Goal: Task Accomplishment & Management: Use online tool/utility

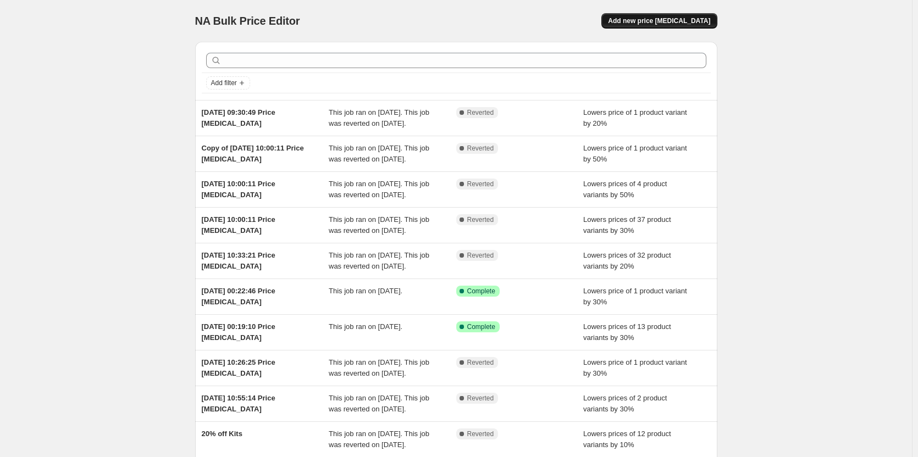
click at [685, 20] on span "Add new price [MEDICAL_DATA]" at bounding box center [659, 20] width 102 height 9
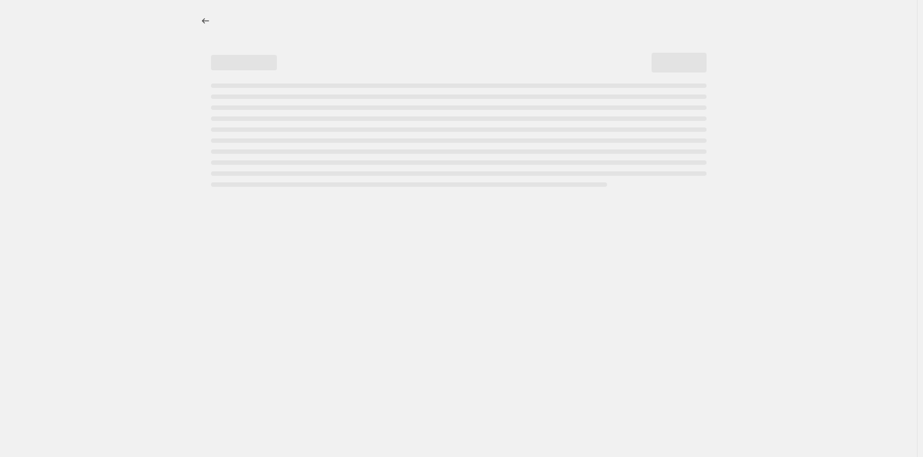
select select "percentage"
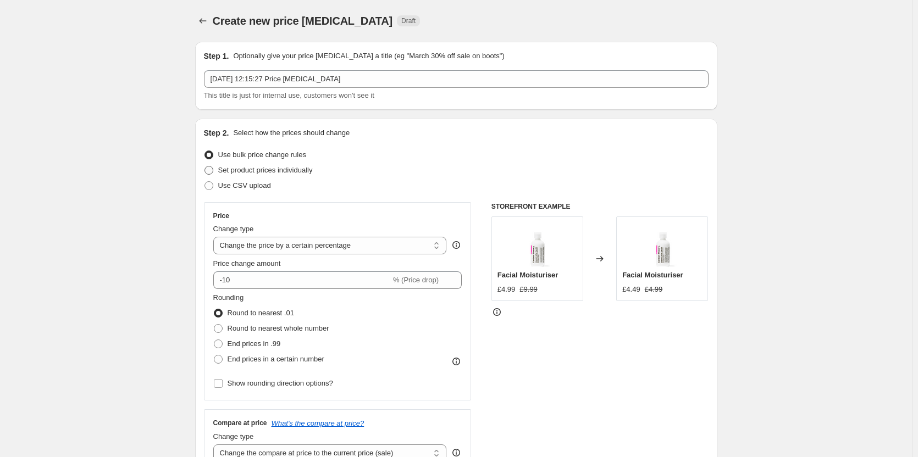
click at [244, 175] on span "Set product prices individually" at bounding box center [265, 170] width 95 height 11
click at [205, 166] on input "Set product prices individually" at bounding box center [204, 166] width 1 height 1
radio input "true"
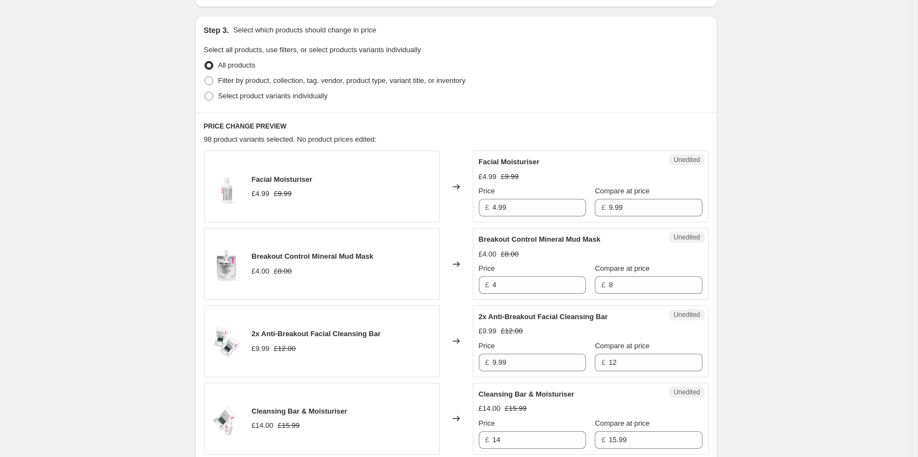
scroll to position [220, 0]
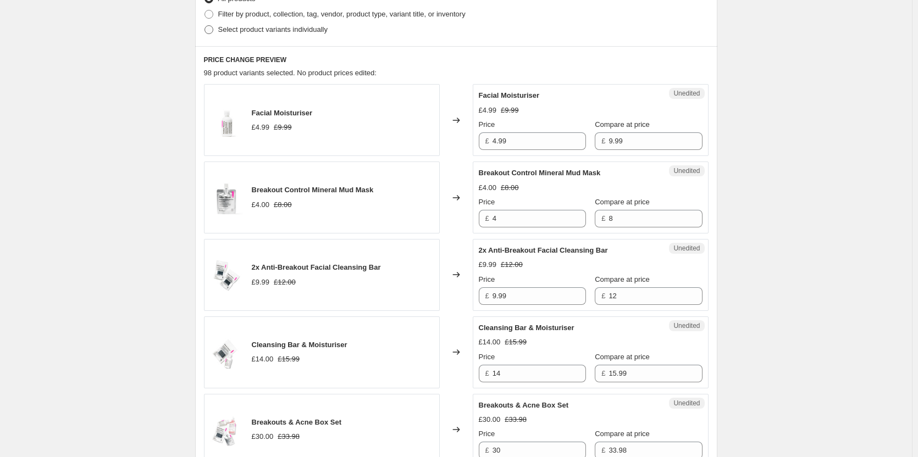
scroll to position [110, 0]
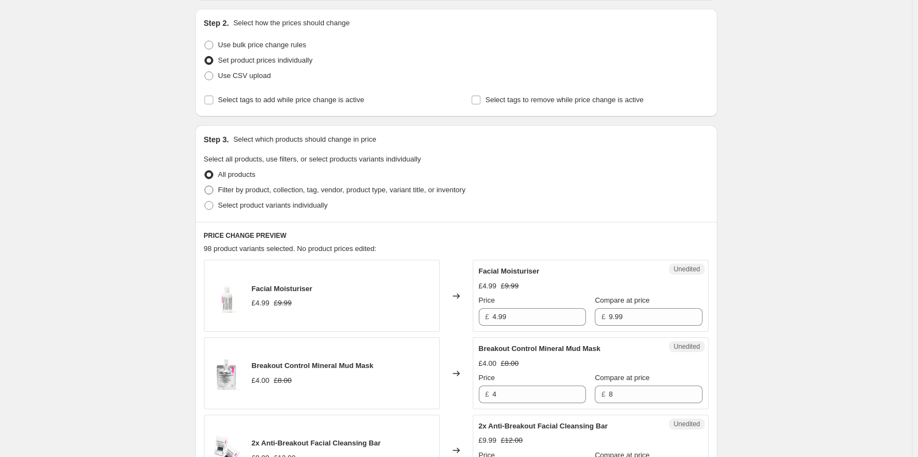
click at [228, 191] on span "Filter by product, collection, tag, vendor, product type, variant title, or inv…" at bounding box center [341, 190] width 247 height 8
click at [205, 186] on input "Filter by product, collection, tag, vendor, product type, variant title, or inv…" at bounding box center [204, 186] width 1 height 1
radio input "true"
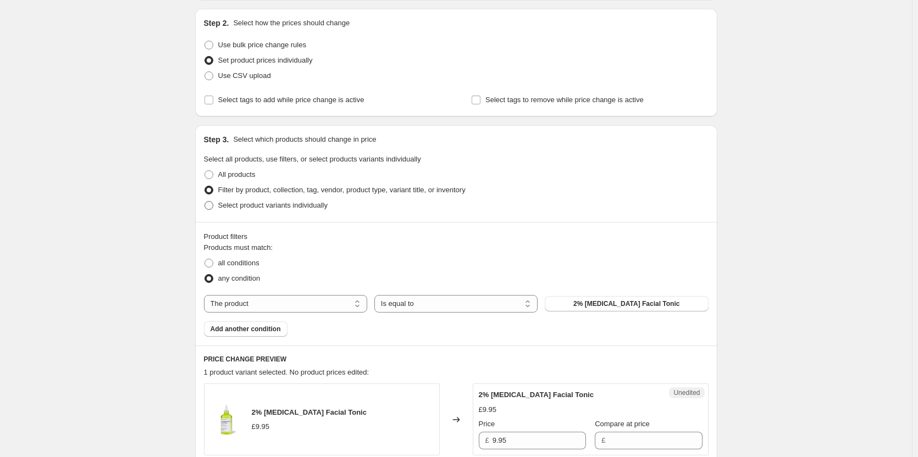
click at [241, 209] on span "Select product variants individually" at bounding box center [272, 205] width 109 height 8
click at [205, 202] on input "Select product variants individually" at bounding box center [204, 201] width 1 height 1
radio input "true"
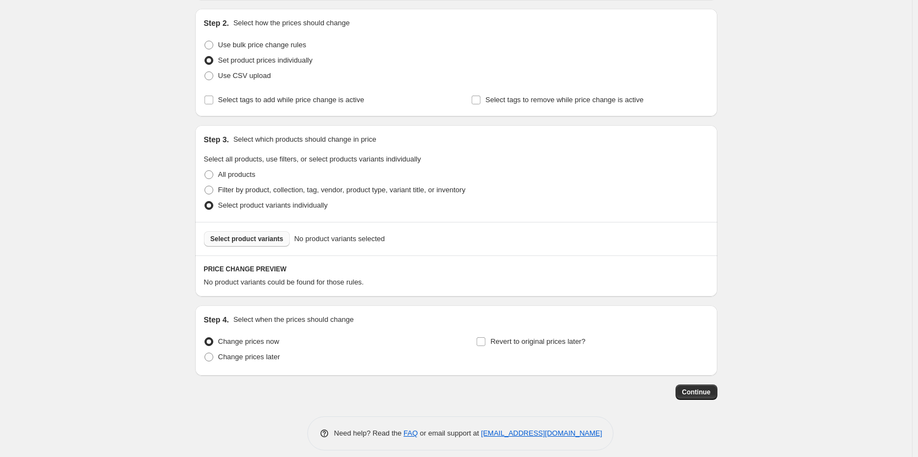
click at [257, 231] on button "Select product variants" at bounding box center [247, 238] width 86 height 15
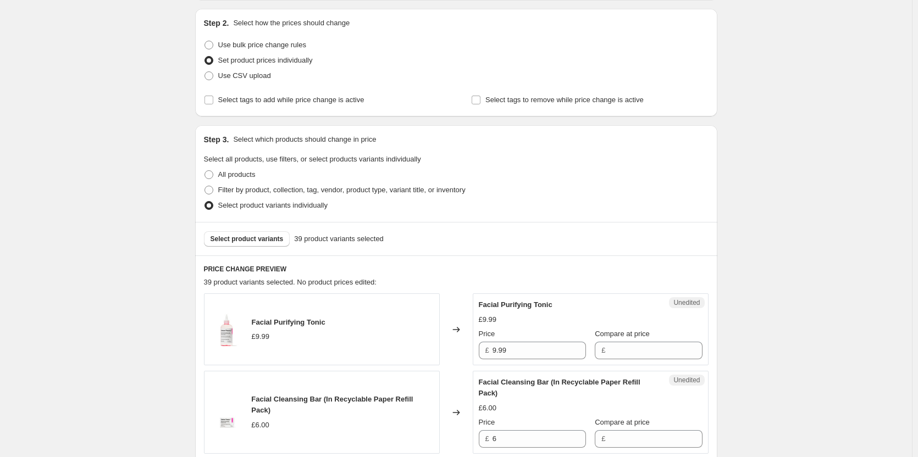
scroll to position [165, 0]
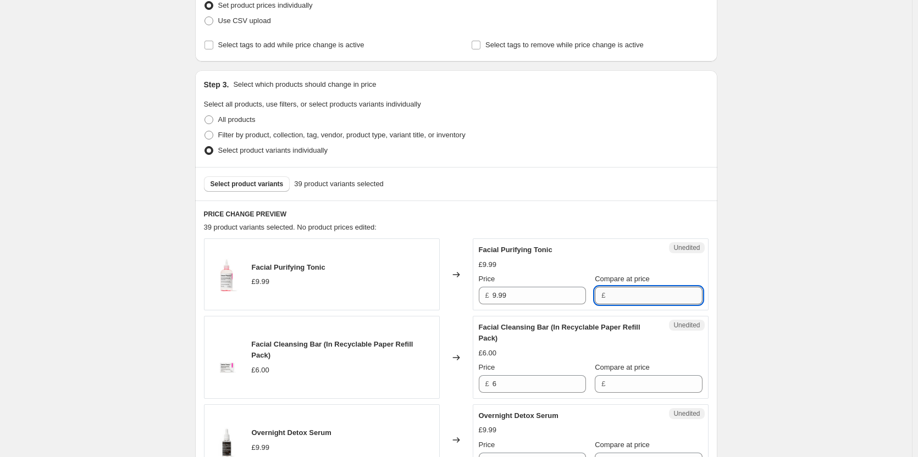
click at [609, 296] on input "Compare at price" at bounding box center [654, 296] width 93 height 18
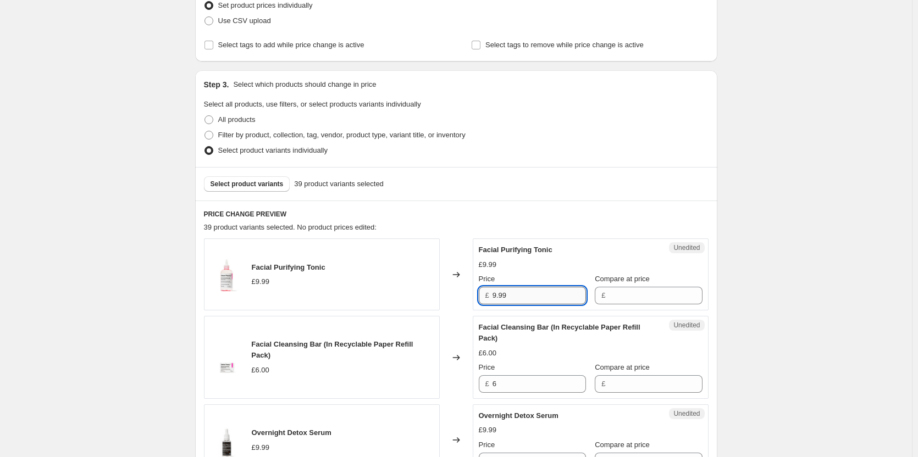
click at [549, 296] on input "9.99" at bounding box center [538, 296] width 93 height 18
drag, startPoint x: 508, startPoint y: 295, endPoint x: 481, endPoint y: 291, distance: 26.7
click at [481, 291] on div "£ 9.99" at bounding box center [532, 296] width 107 height 18
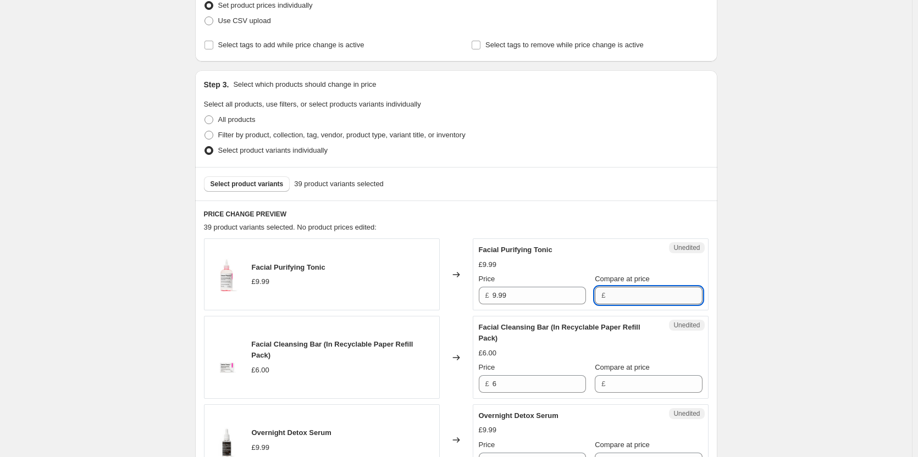
click at [609, 297] on input "Compare at price" at bounding box center [654, 296] width 93 height 18
paste input "9.99"
type input "9.99"
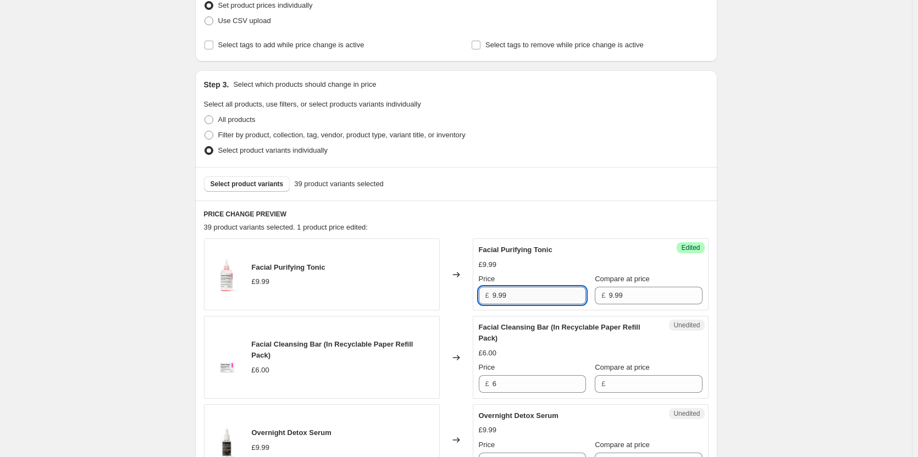
drag, startPoint x: 551, startPoint y: 291, endPoint x: 496, endPoint y: 296, distance: 54.6
click at [496, 296] on input "9.99" at bounding box center [538, 296] width 93 height 18
type input "5"
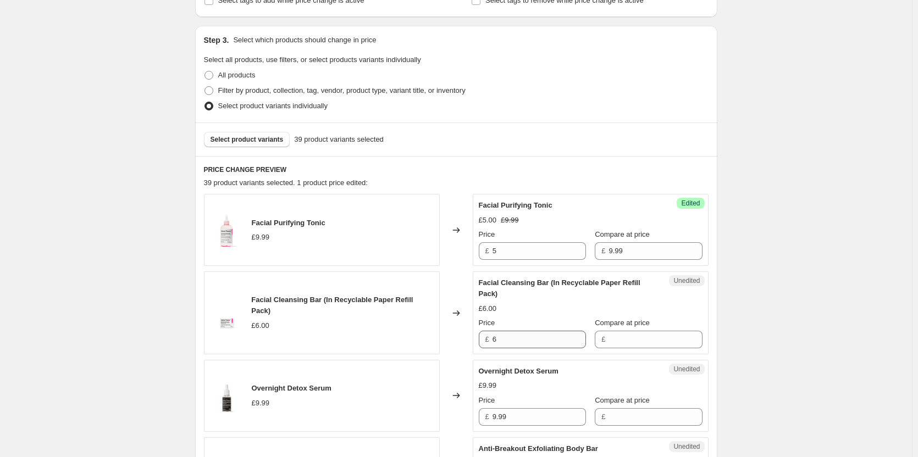
scroll to position [275, 0]
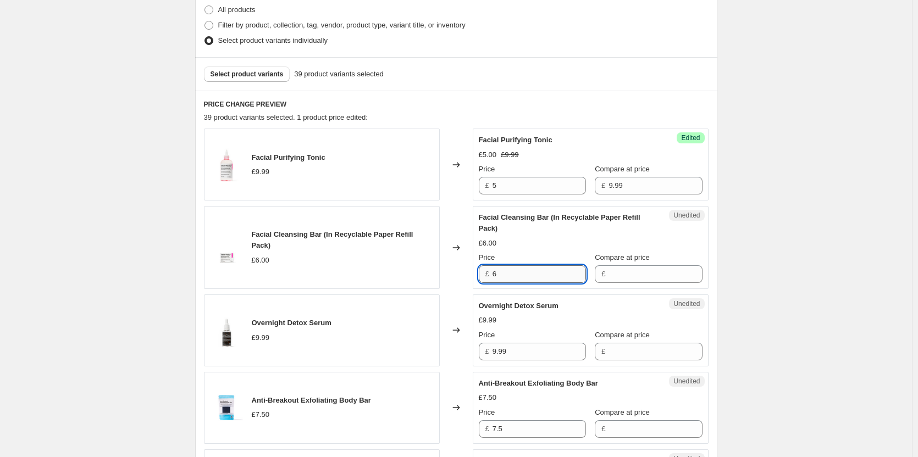
click at [524, 274] on input "6" at bounding box center [538, 274] width 93 height 18
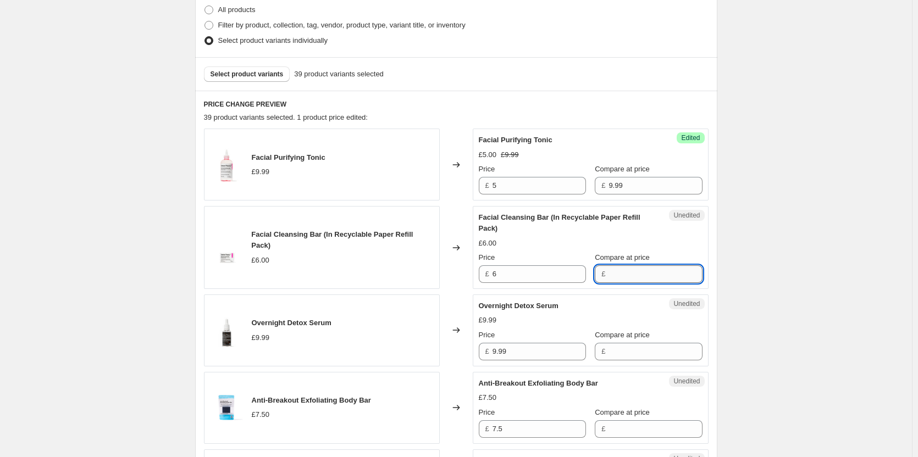
click at [608, 274] on input "Compare at price" at bounding box center [654, 274] width 93 height 18
type input "6"
click at [546, 271] on input "6" at bounding box center [538, 274] width 93 height 18
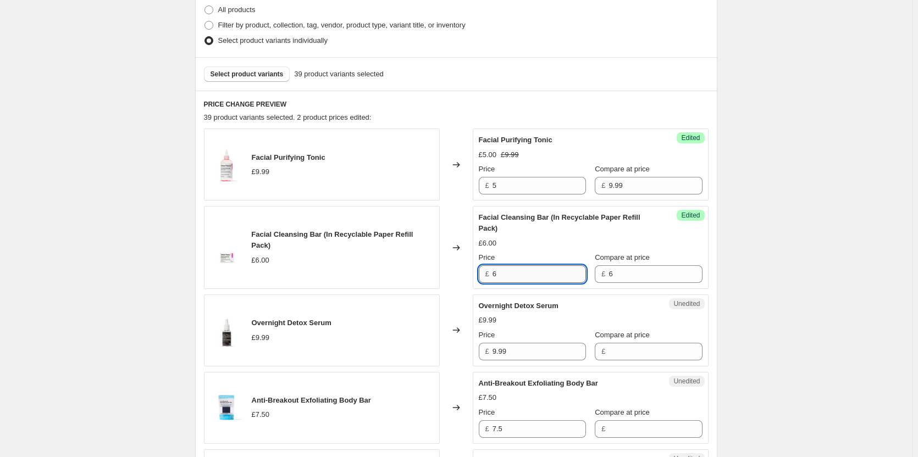
click at [546, 271] on input "6" at bounding box center [538, 274] width 93 height 18
type input "5"
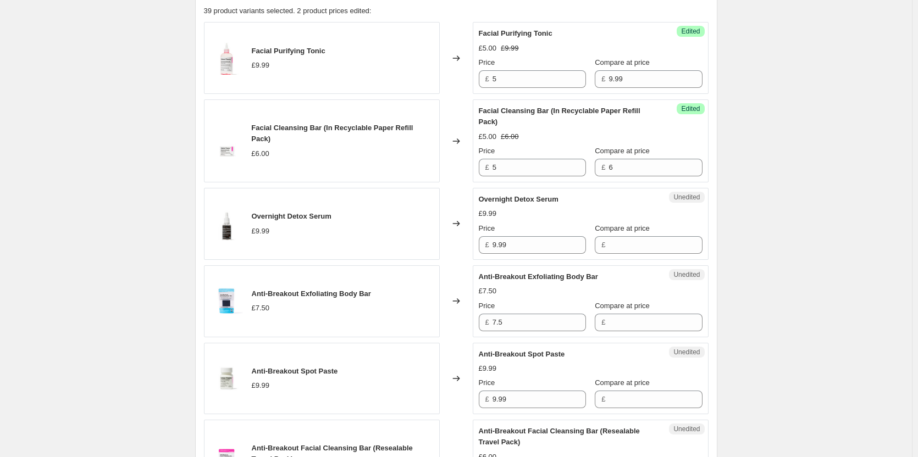
scroll to position [440, 0]
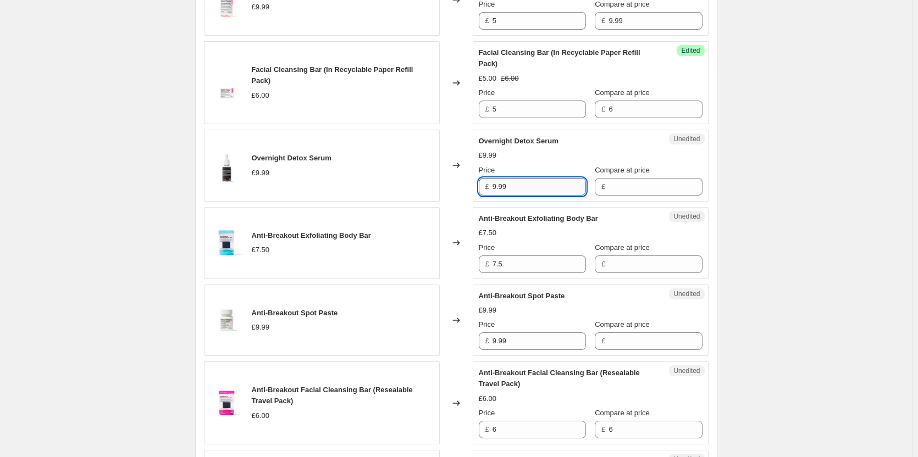
click at [542, 188] on input "9.99" at bounding box center [538, 187] width 93 height 18
type input "5"
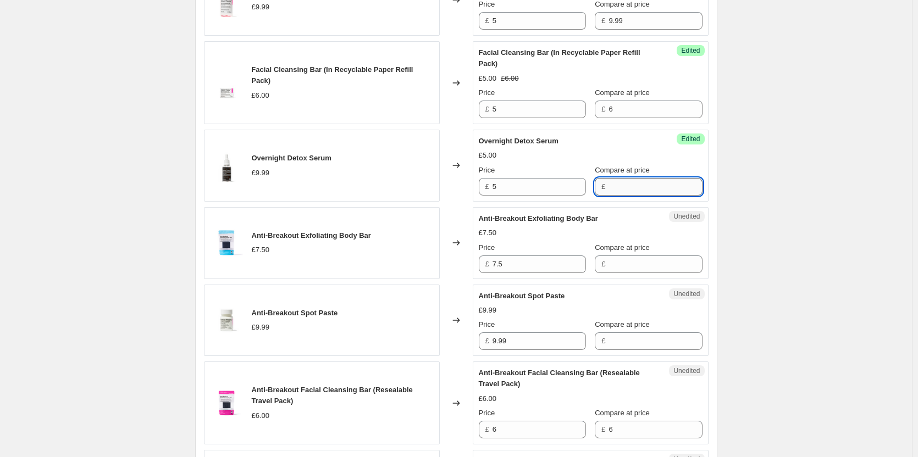
click at [608, 187] on input "Compare at price" at bounding box center [654, 187] width 93 height 18
type input "9.99"
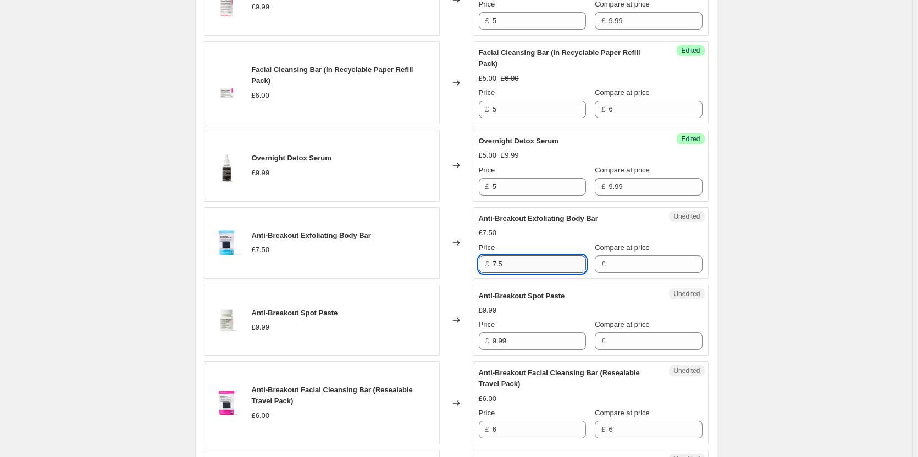
click at [524, 268] on input "7.5" at bounding box center [538, 265] width 93 height 18
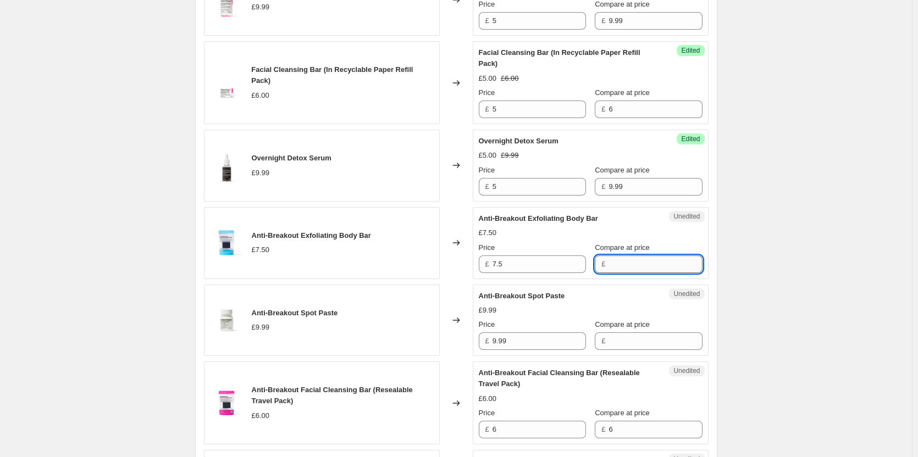
click at [608, 264] on input "Compare at price" at bounding box center [654, 265] width 93 height 18
paste input "7.5"
type input "7.5"
click at [541, 265] on input "7.5" at bounding box center [538, 265] width 93 height 18
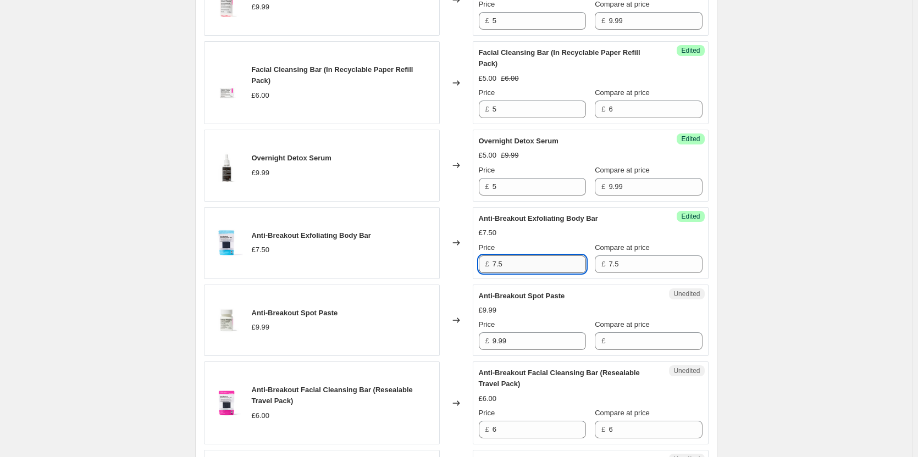
click at [541, 265] on input "7.5" at bounding box center [538, 265] width 93 height 18
type input "5"
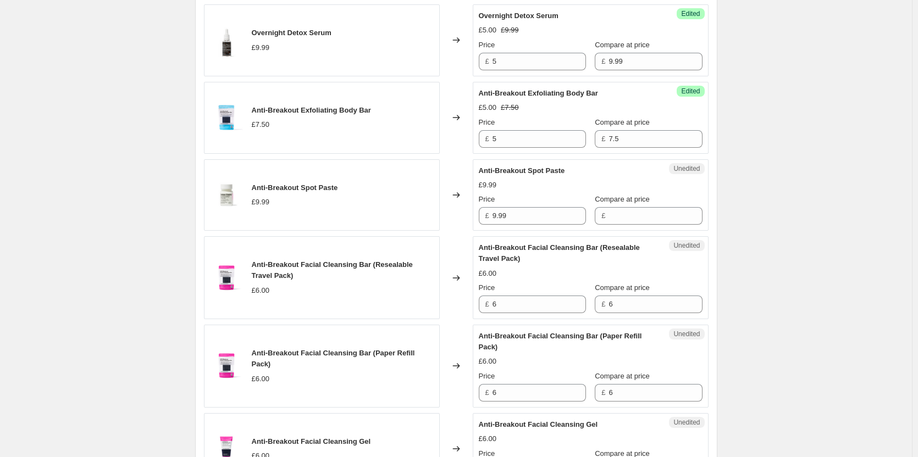
scroll to position [659, 0]
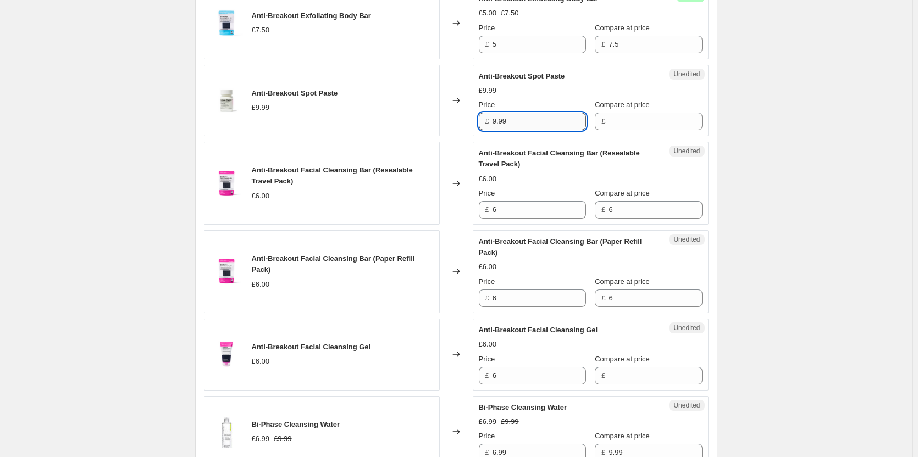
click at [532, 120] on input "9.99" at bounding box center [538, 122] width 93 height 18
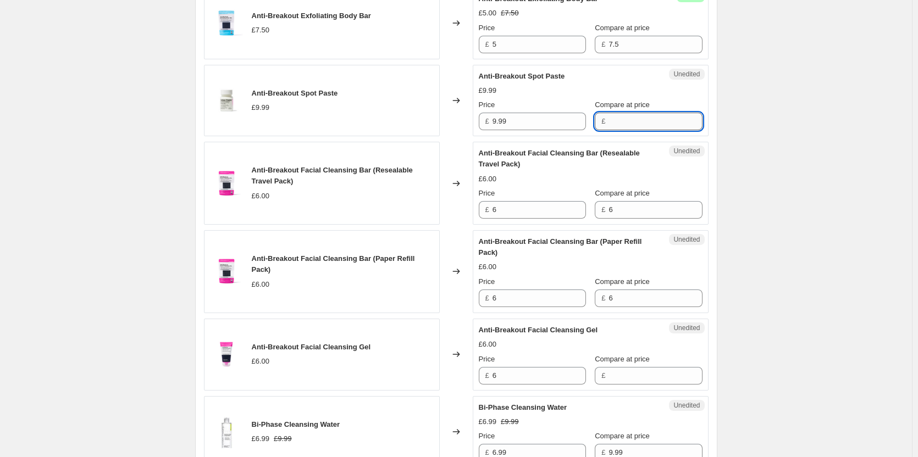
click at [608, 119] on input "Compare at price" at bounding box center [654, 122] width 93 height 18
type input "9.99"
click at [520, 129] on input "9.99" at bounding box center [538, 122] width 93 height 18
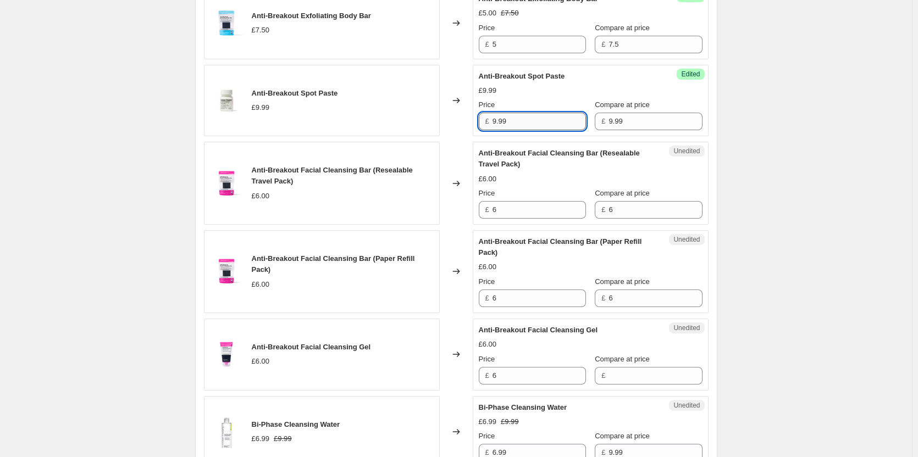
click at [519, 127] on input "9.99" at bounding box center [538, 122] width 93 height 18
type input "5"
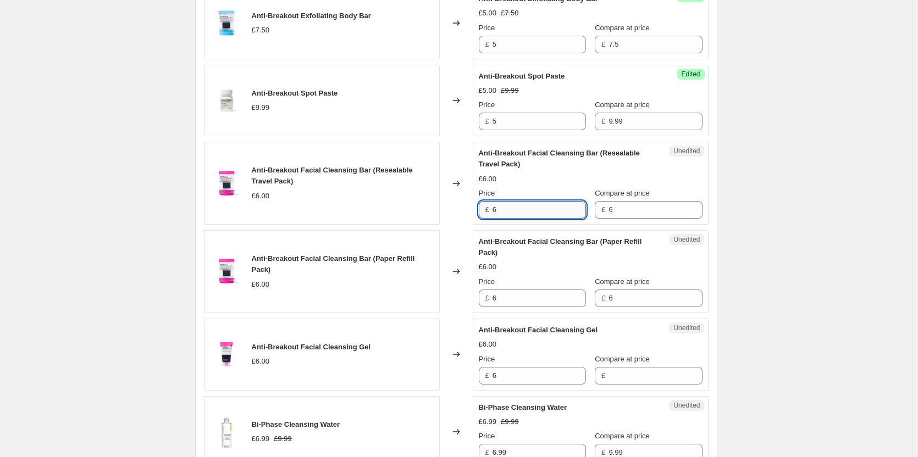
click at [545, 210] on input "6" at bounding box center [538, 210] width 93 height 18
type input "5"
click at [735, 231] on div "Create new price [MEDICAL_DATA]. This page is ready Create new price [MEDICAL_D…" at bounding box center [456, 442] width 912 height 2203
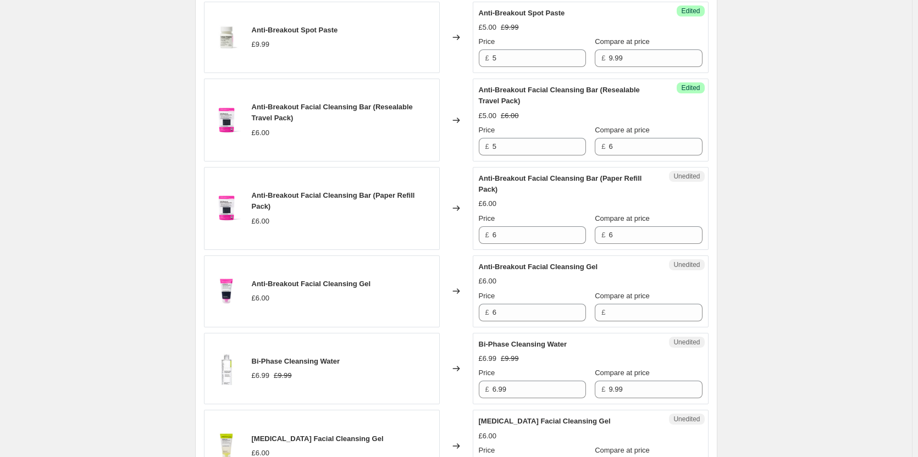
scroll to position [769, 0]
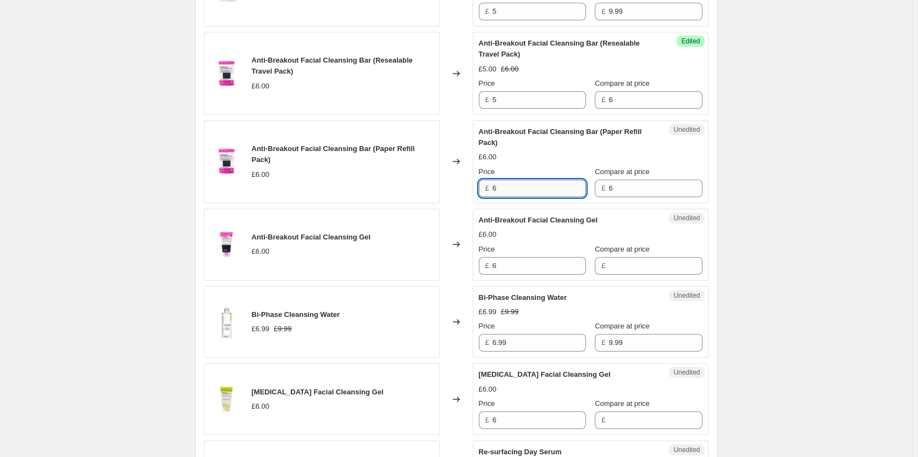
click at [504, 190] on input "6" at bounding box center [538, 189] width 93 height 18
type input "5"
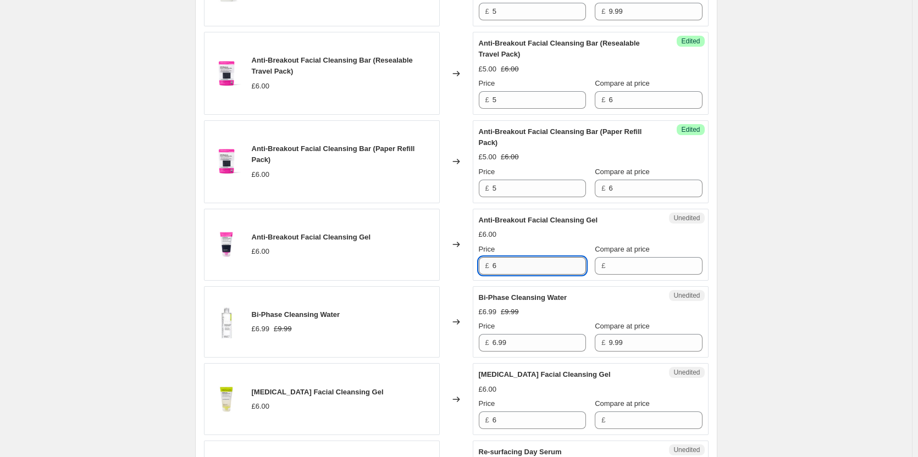
click at [523, 264] on input "6" at bounding box center [538, 266] width 93 height 18
type input "5"
click at [631, 271] on input "Compare at price" at bounding box center [654, 266] width 93 height 18
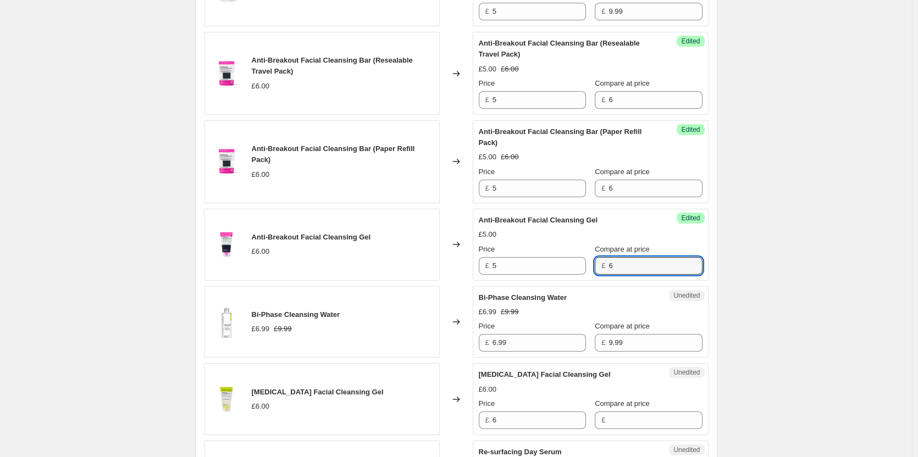
type input "6"
click at [756, 291] on div "Create new price [MEDICAL_DATA]. This page is ready Create new price [MEDICAL_D…" at bounding box center [456, 332] width 912 height 2203
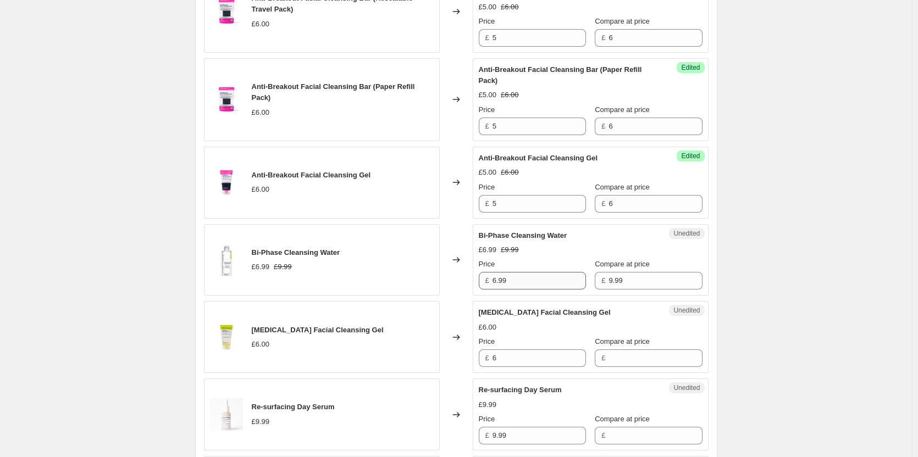
scroll to position [879, 0]
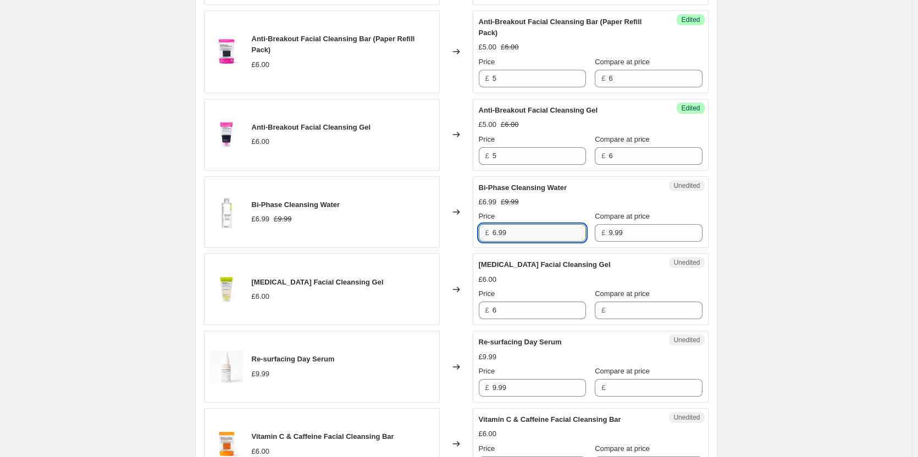
click at [530, 232] on input "6.99" at bounding box center [538, 233] width 93 height 18
type input "5"
click at [755, 227] on div "Create new price [MEDICAL_DATA]. This page is ready Create new price [MEDICAL_D…" at bounding box center [456, 222] width 912 height 2203
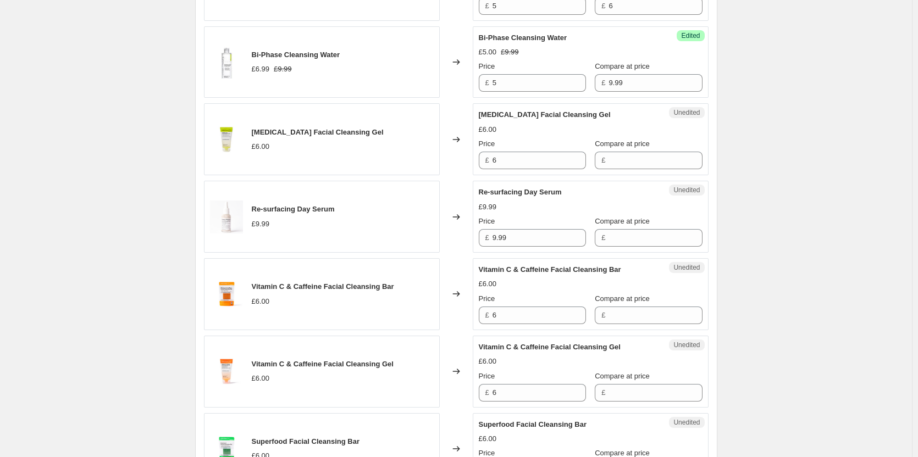
scroll to position [1044, 0]
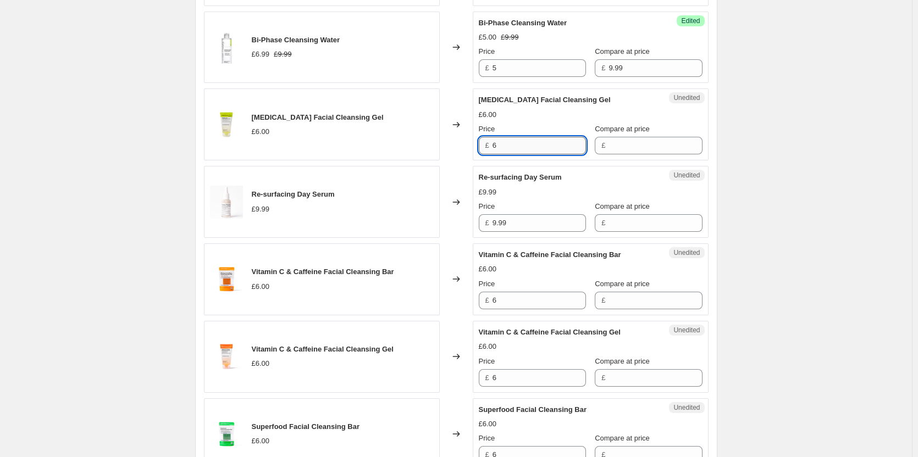
click at [530, 141] on input "6" at bounding box center [538, 146] width 93 height 18
type input "5"
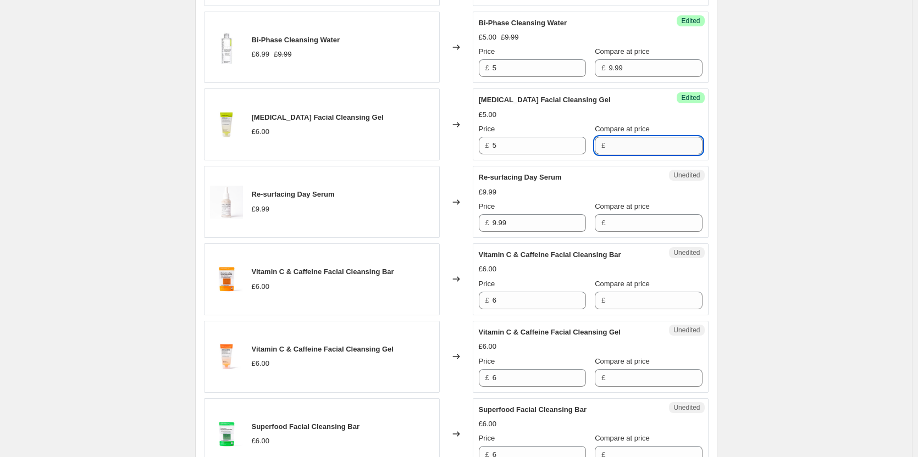
click at [618, 150] on input "Compare at price" at bounding box center [654, 146] width 93 height 18
type input "6"
click at [768, 154] on div "Create new price [MEDICAL_DATA]. This page is ready Create new price [MEDICAL_D…" at bounding box center [456, 57] width 912 height 2203
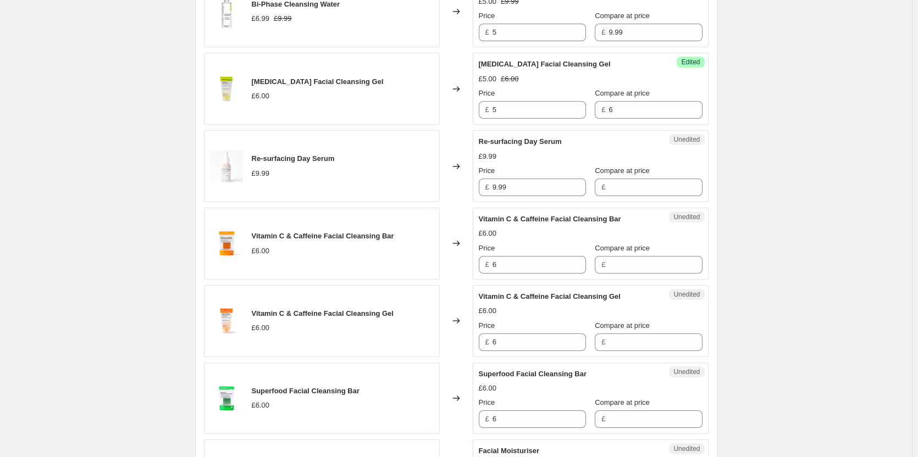
scroll to position [1099, 0]
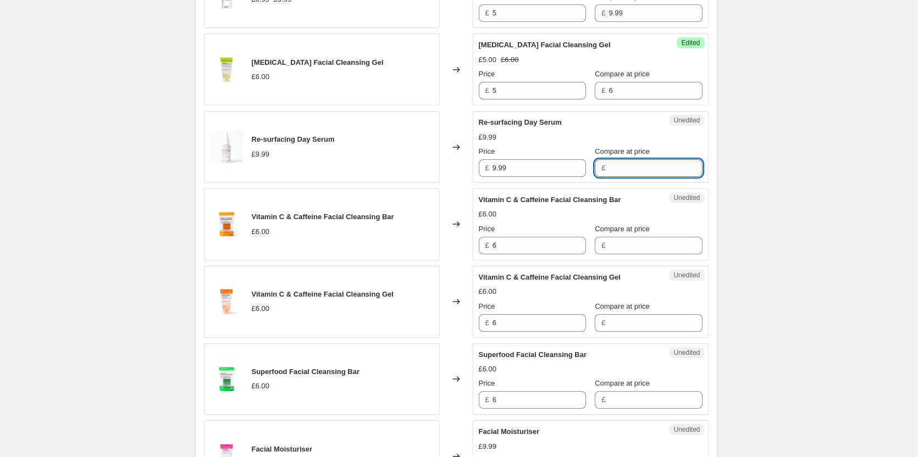
click at [608, 165] on input "Compare at price" at bounding box center [654, 168] width 93 height 18
click at [548, 165] on input "9.99" at bounding box center [538, 168] width 93 height 18
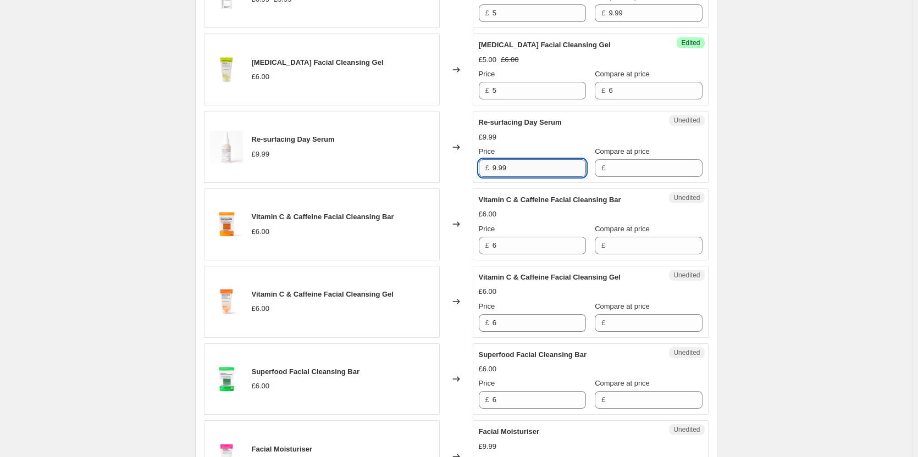
click at [548, 165] on input "9.99" at bounding box center [538, 168] width 93 height 18
type input "5"
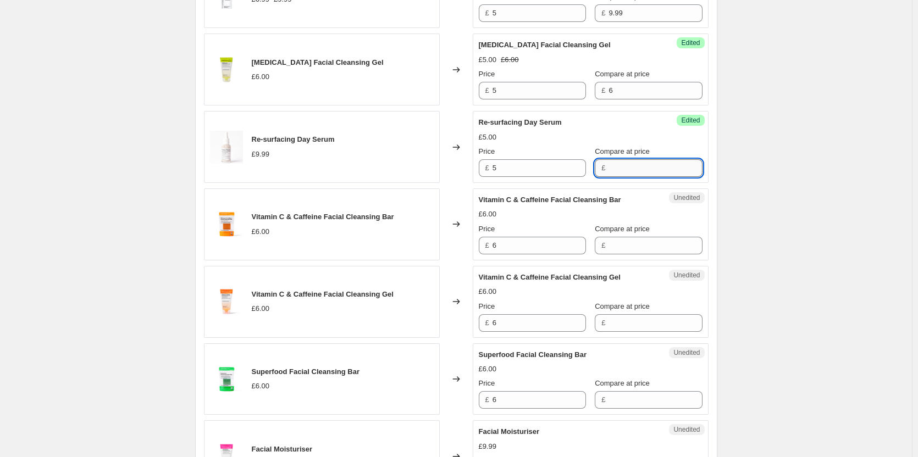
click at [625, 170] on input "Compare at price" at bounding box center [654, 168] width 93 height 18
type input "9.99"
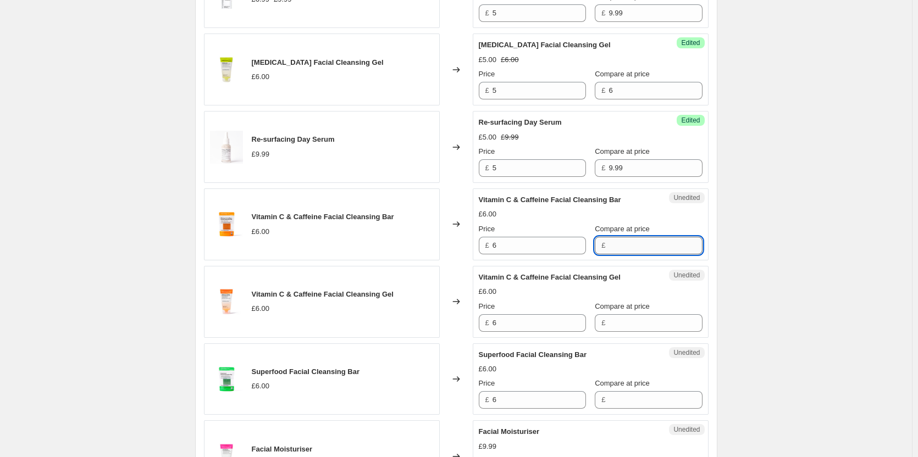
click at [617, 246] on input "Compare at price" at bounding box center [654, 246] width 93 height 18
type input "6"
click at [564, 247] on input "6" at bounding box center [538, 246] width 93 height 18
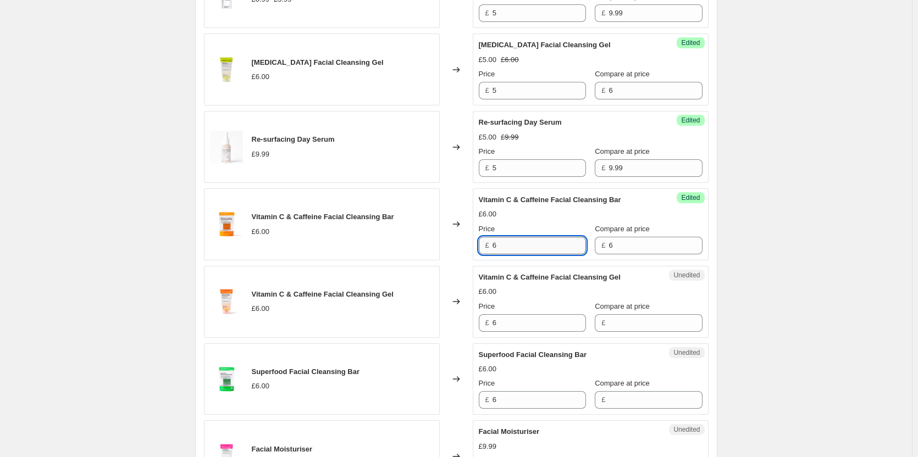
click at [563, 247] on input "6" at bounding box center [538, 246] width 93 height 18
type input "5"
click at [608, 323] on input "Compare at price" at bounding box center [654, 323] width 93 height 18
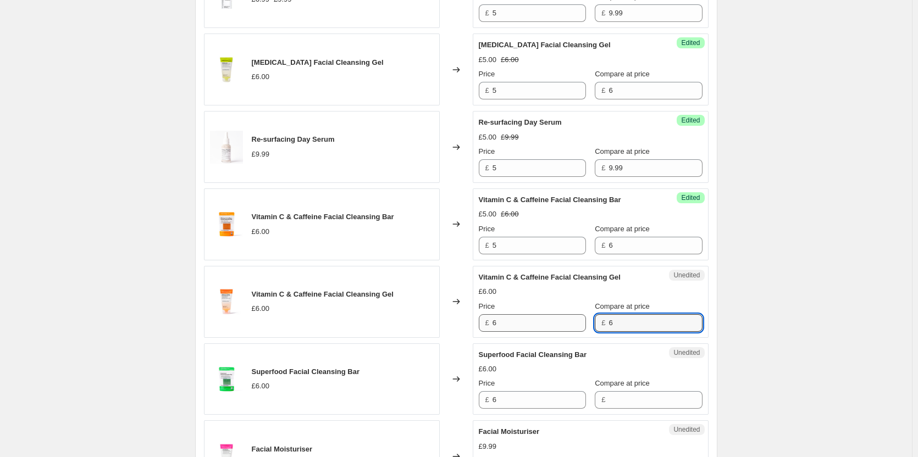
type input "6"
click at [566, 325] on input "6" at bounding box center [538, 323] width 93 height 18
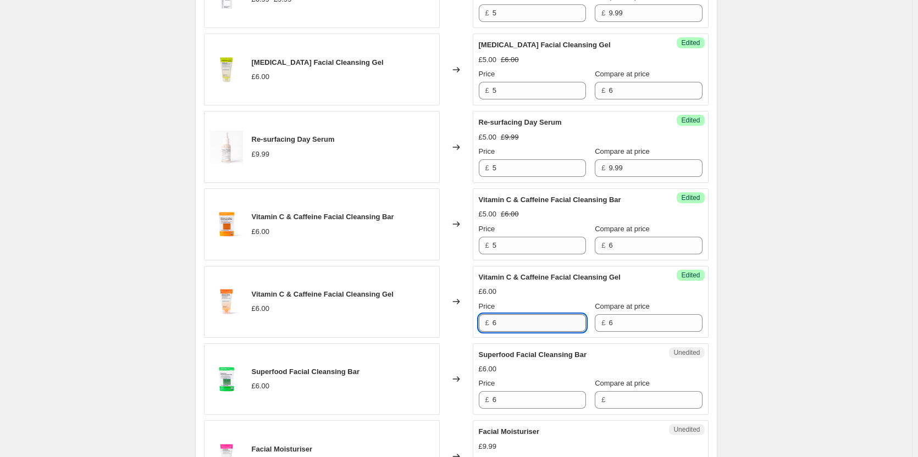
click at [566, 325] on input "6" at bounding box center [538, 323] width 93 height 18
type input "5"
click at [752, 325] on div "Create new price [MEDICAL_DATA]. This page is ready Create new price [MEDICAL_D…" at bounding box center [456, 2] width 912 height 2203
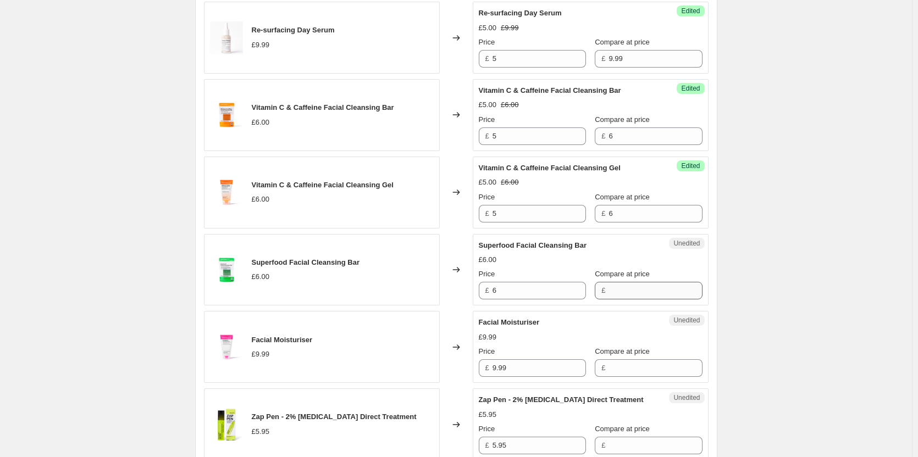
scroll to position [1209, 0]
click at [536, 288] on input "6" at bounding box center [538, 290] width 93 height 18
type input "5"
click at [635, 291] on input "Compare at price" at bounding box center [654, 290] width 93 height 18
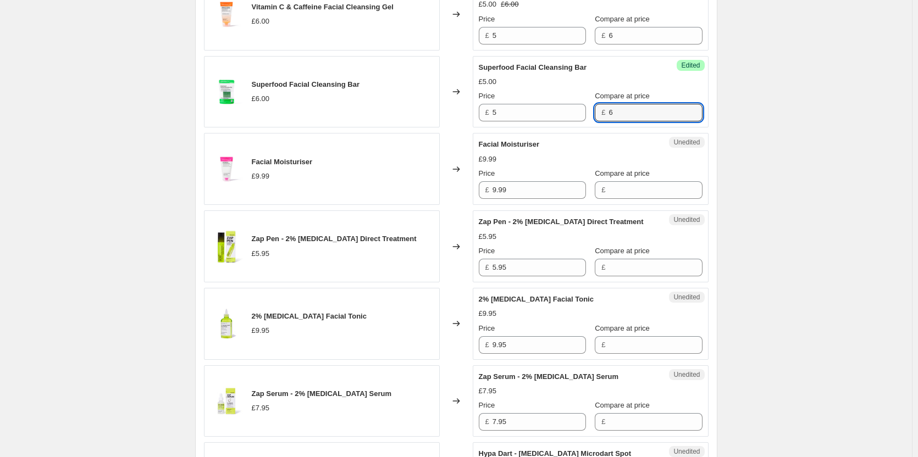
scroll to position [1484, 0]
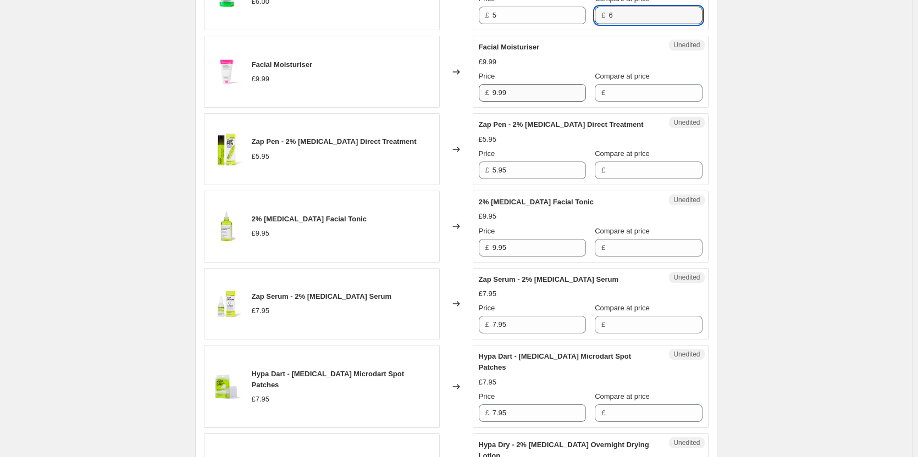
type input "6"
click at [538, 98] on input "9.99" at bounding box center [538, 93] width 93 height 18
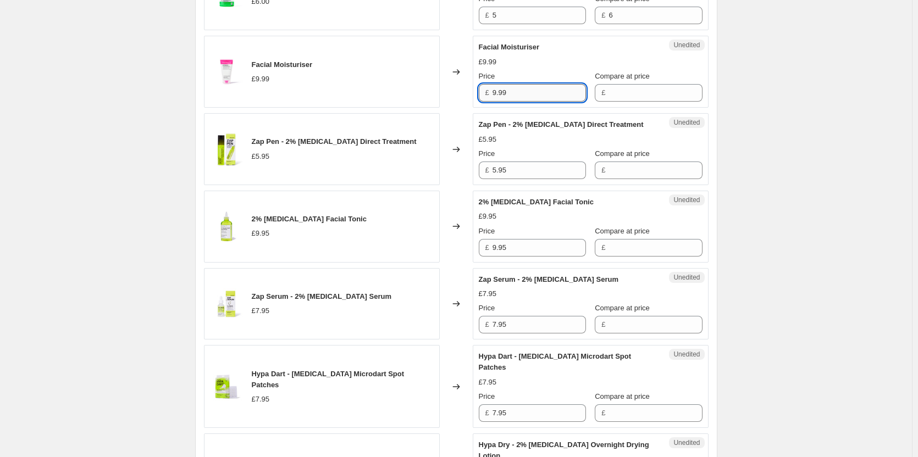
click at [557, 92] on input "9.99" at bounding box center [538, 93] width 93 height 18
type input "5"
click at [638, 93] on input "Compare at price" at bounding box center [654, 93] width 93 height 18
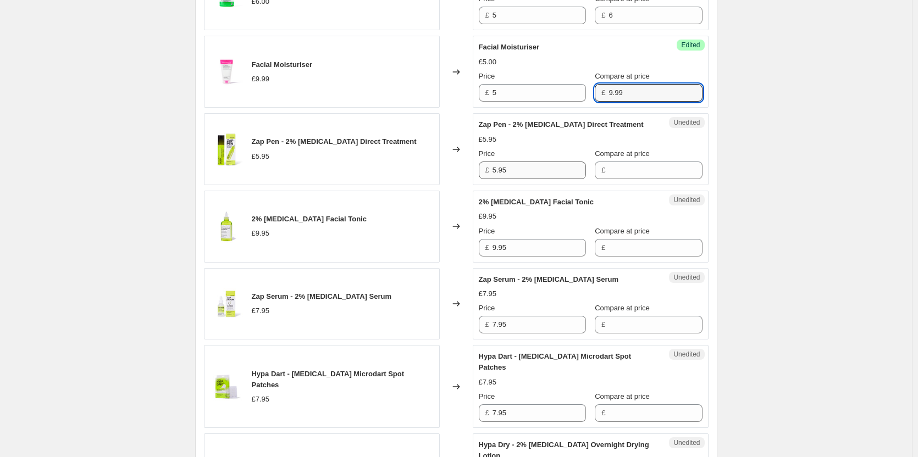
type input "9.99"
click at [534, 171] on input "5.95" at bounding box center [538, 171] width 93 height 18
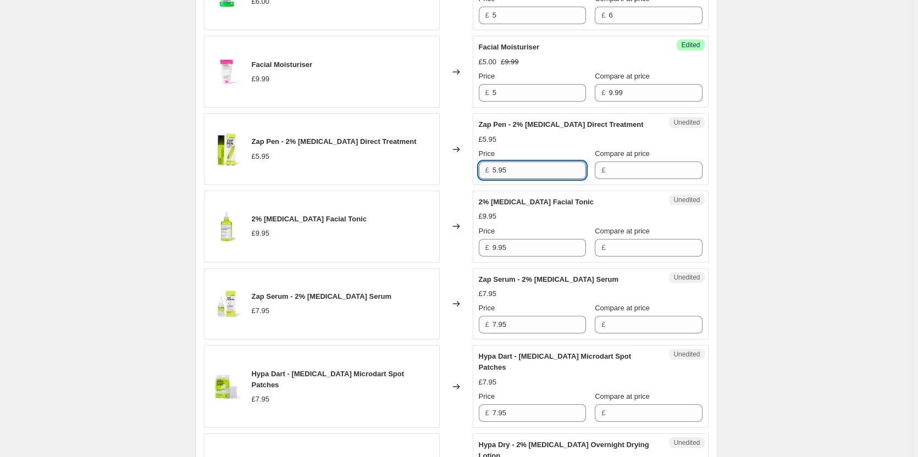
click at [534, 171] on input "5.95" at bounding box center [538, 171] width 93 height 18
click at [598, 166] on div "£" at bounding box center [648, 171] width 107 height 18
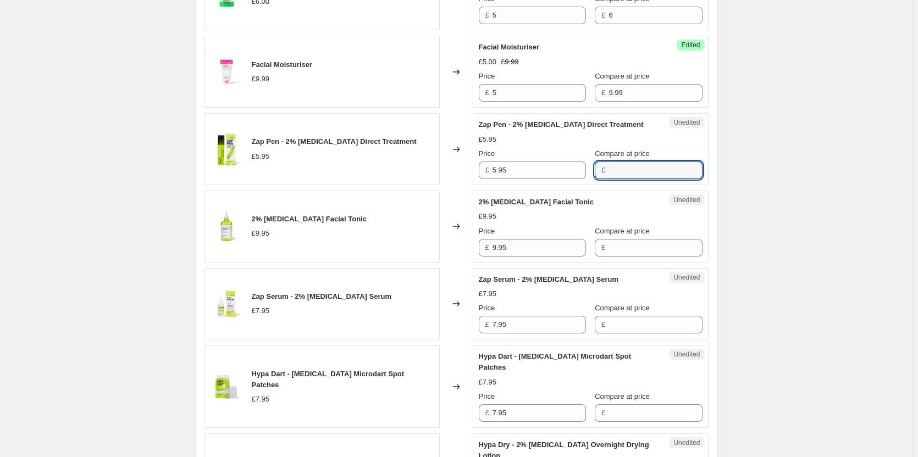
paste input "5.95"
type input "5.95"
click at [551, 172] on input "5.95" at bounding box center [538, 171] width 93 height 18
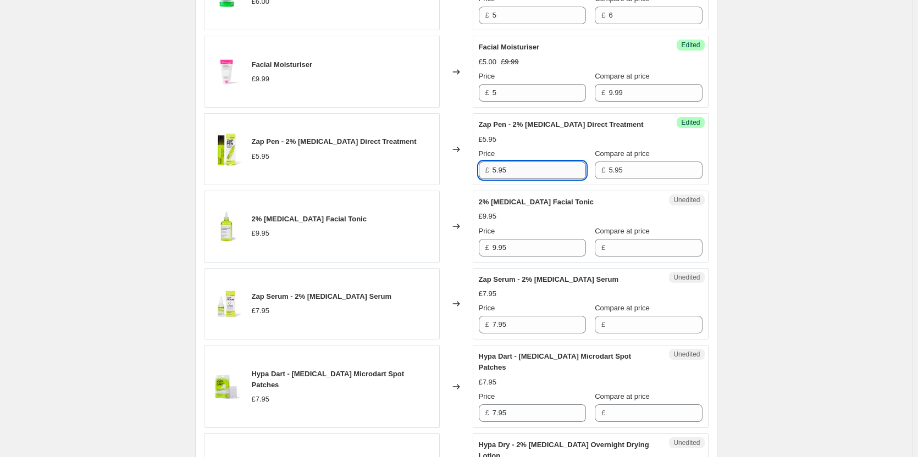
click at [551, 172] on input "5.95" at bounding box center [538, 171] width 93 height 18
type input "5"
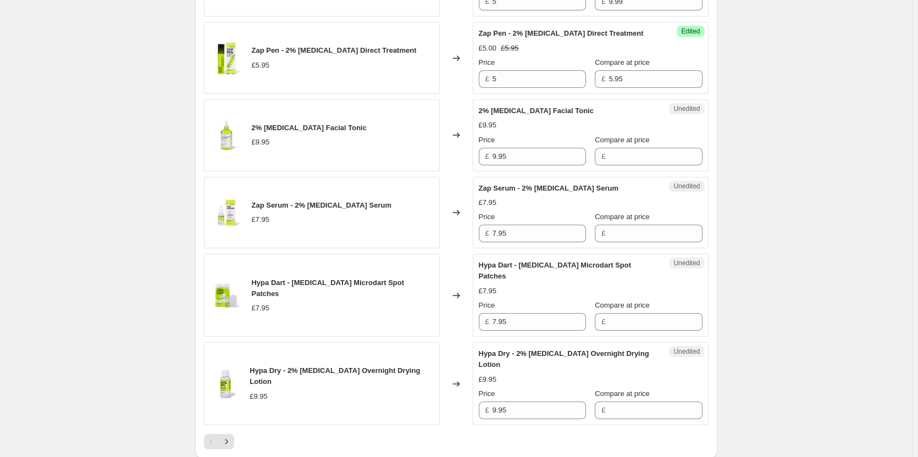
scroll to position [1593, 0]
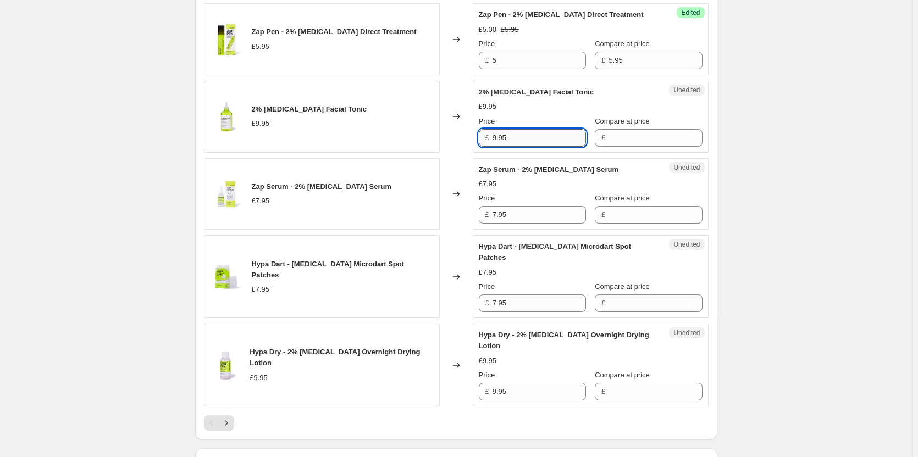
click at [536, 138] on input "9.95" at bounding box center [538, 138] width 93 height 18
type input "5"
click at [621, 136] on input "Compare at price" at bounding box center [654, 138] width 93 height 18
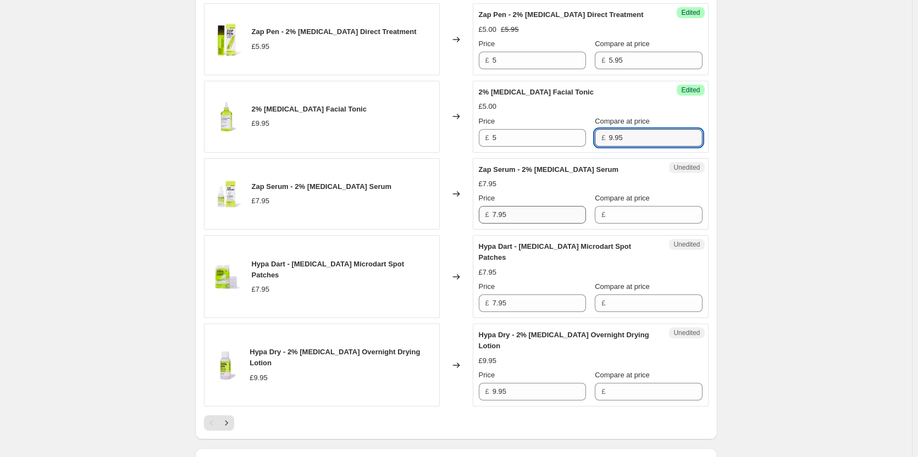
type input "9.95"
click at [552, 219] on input "7.95" at bounding box center [538, 215] width 93 height 18
drag, startPoint x: 552, startPoint y: 219, endPoint x: 584, endPoint y: 214, distance: 31.7
click at [553, 219] on input "7.95" at bounding box center [538, 215] width 93 height 18
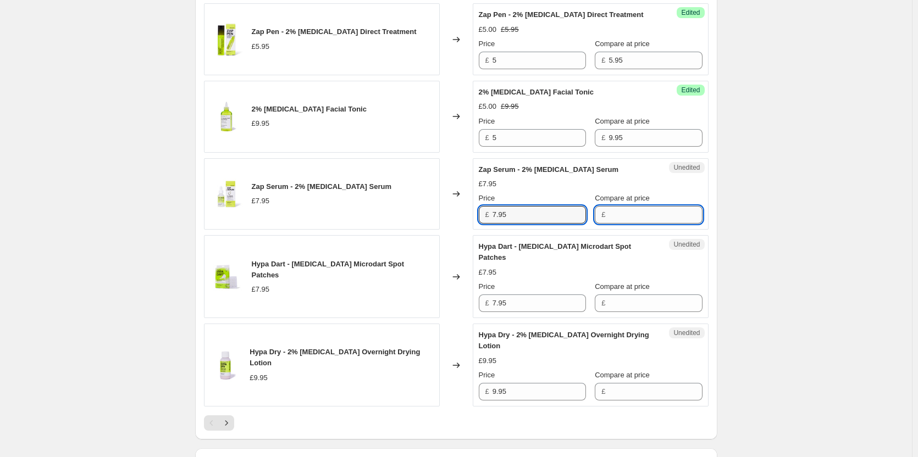
click at [615, 214] on input "Compare at price" at bounding box center [654, 215] width 93 height 18
paste input "7.95"
type input "7.95"
click at [521, 216] on input "7.95" at bounding box center [538, 215] width 93 height 18
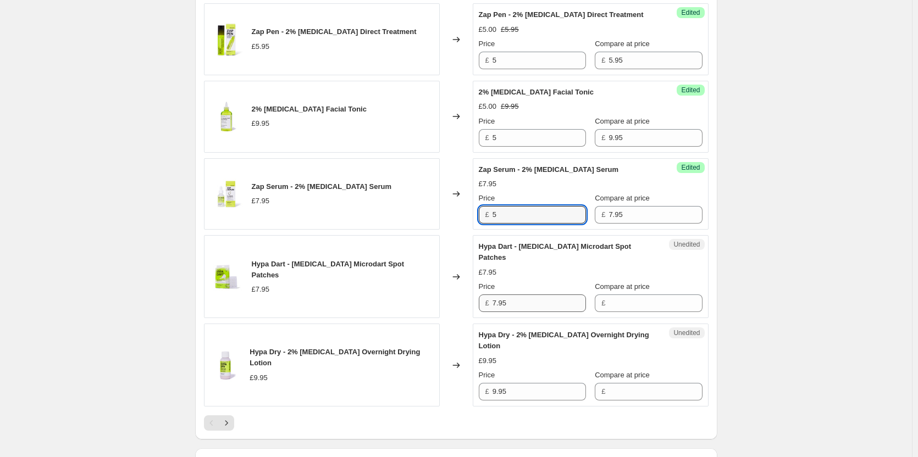
type input "5"
click at [514, 306] on input "7.95" at bounding box center [538, 304] width 93 height 18
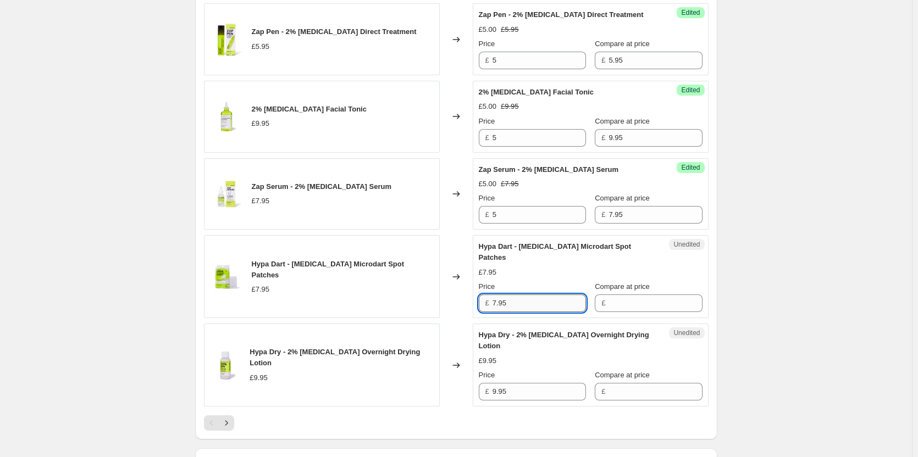
click at [514, 306] on input "7.95" at bounding box center [538, 304] width 93 height 18
type input "5"
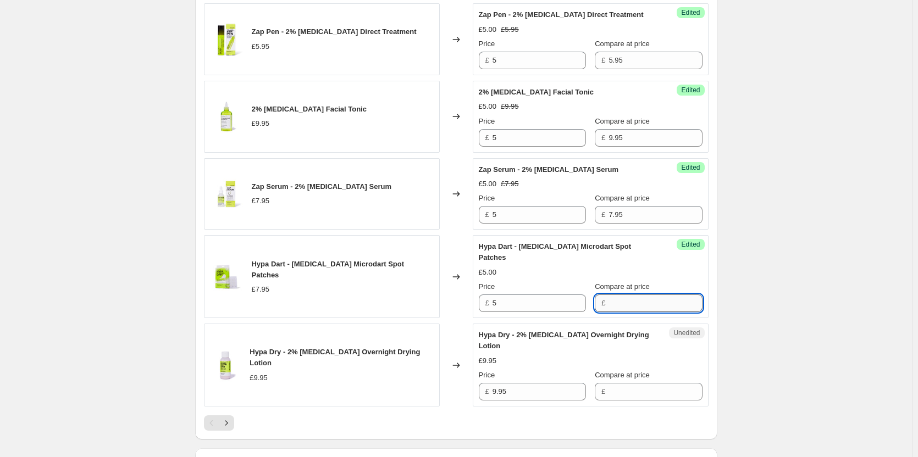
click at [646, 303] on input "Compare at price" at bounding box center [654, 304] width 93 height 18
click at [626, 221] on input "7.95" at bounding box center [654, 215] width 93 height 18
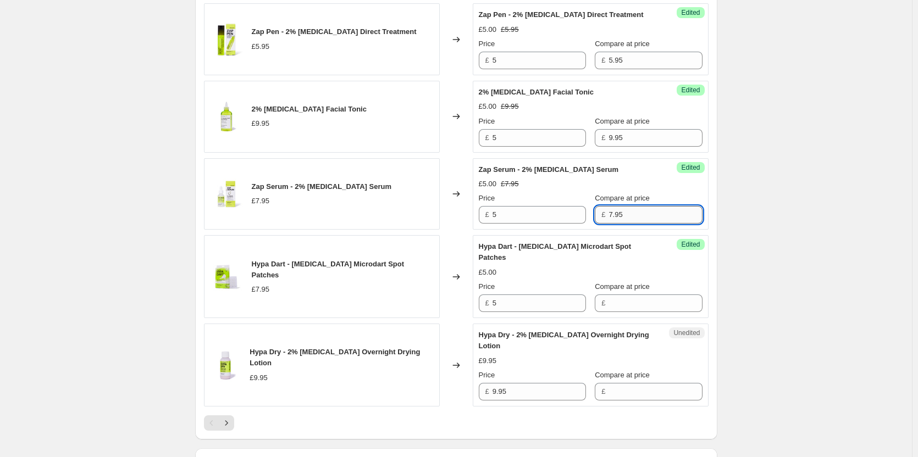
click at [626, 221] on input "7.95" at bounding box center [654, 215] width 93 height 18
click at [621, 296] on input "Compare at price" at bounding box center [654, 304] width 93 height 18
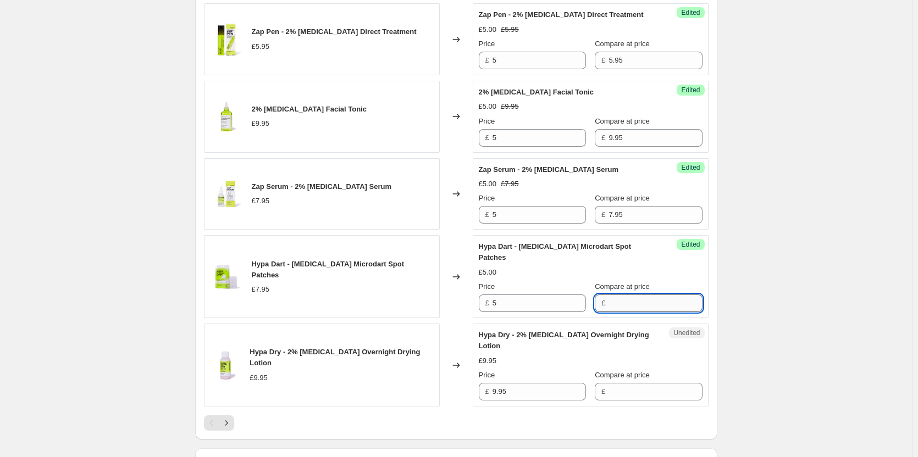
paste input "7.95"
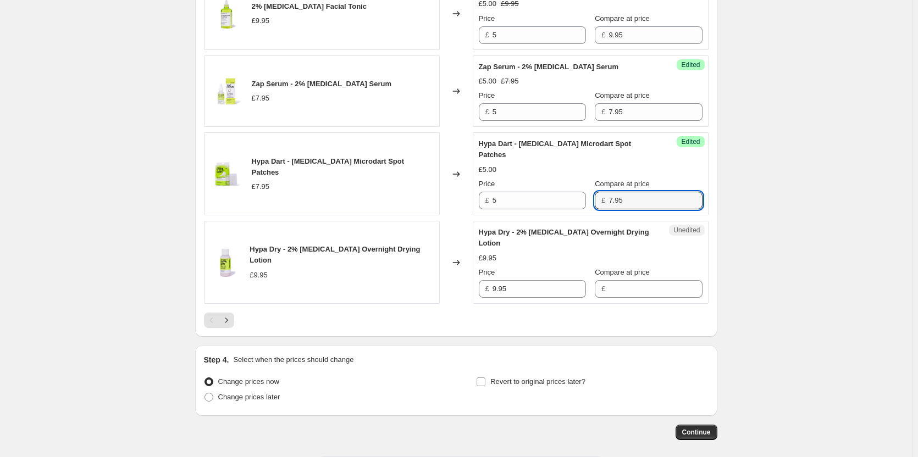
scroll to position [1703, 0]
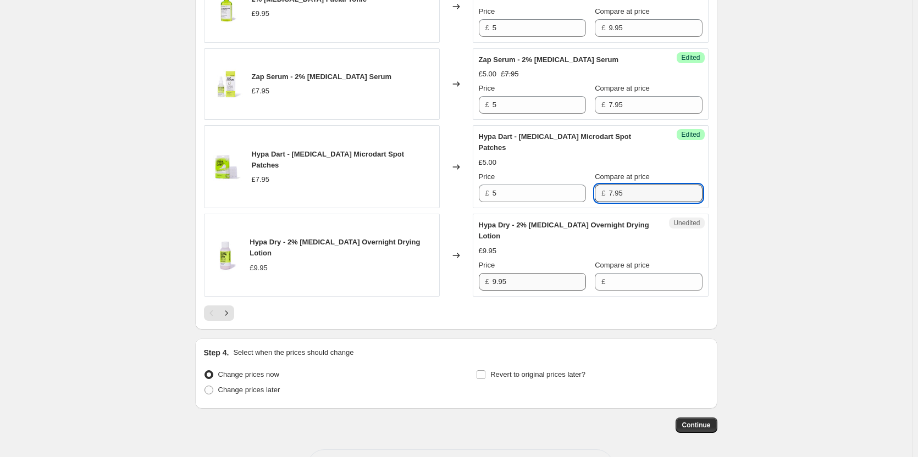
type input "7.95"
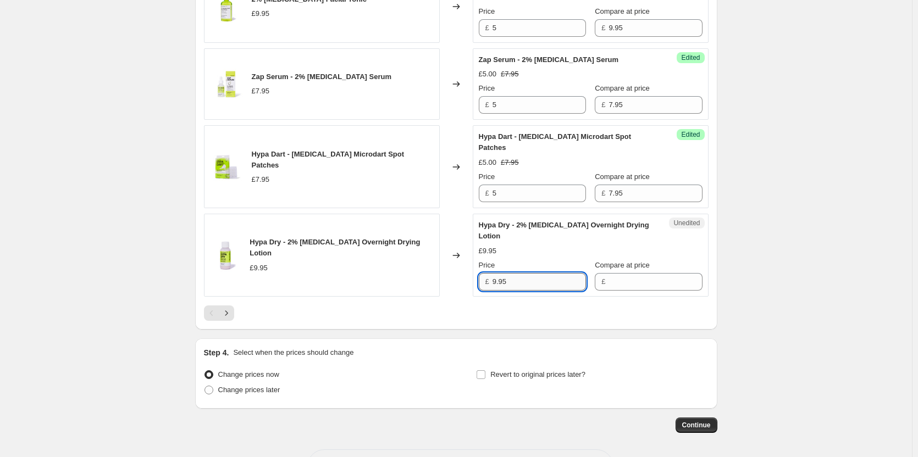
click at [546, 286] on input "9.95" at bounding box center [538, 282] width 93 height 18
type input "5"
click at [632, 283] on input "Compare at price" at bounding box center [654, 282] width 93 height 18
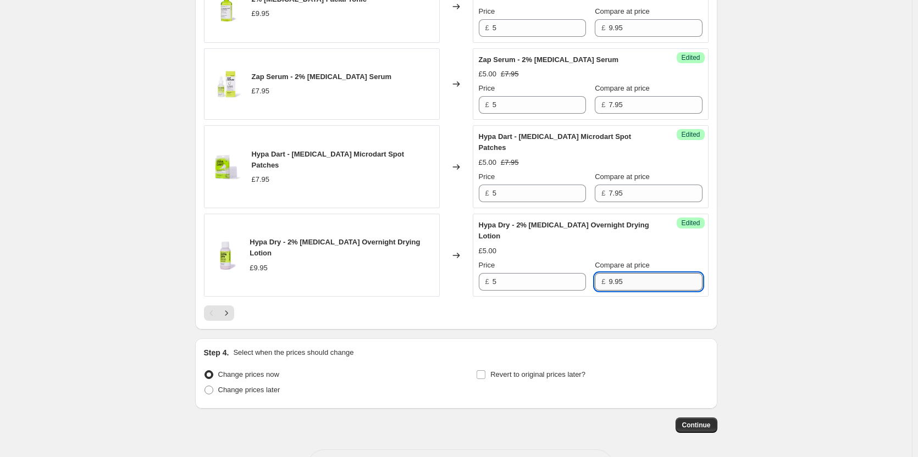
type input "9.95"
drag, startPoint x: 729, startPoint y: 329, endPoint x: 613, endPoint y: 331, distance: 116.0
click at [232, 313] on icon "Next" at bounding box center [226, 313] width 11 height 11
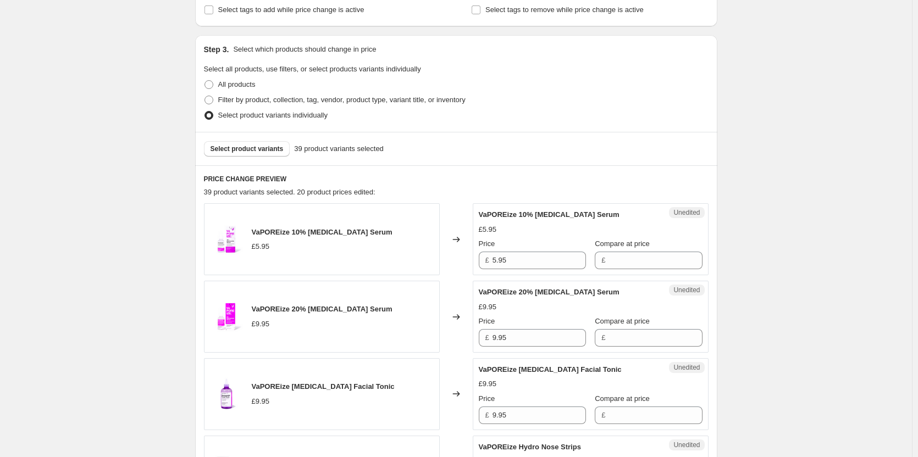
scroll to position [330, 0]
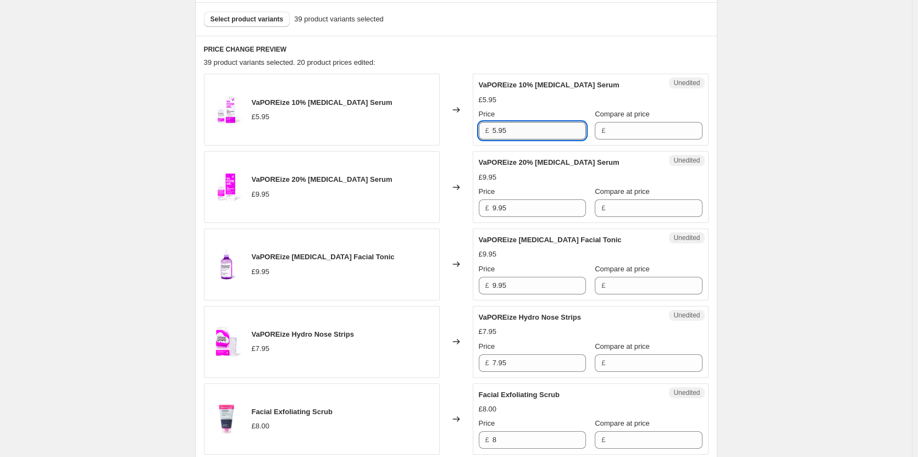
click at [536, 137] on input "5.95" at bounding box center [538, 131] width 93 height 18
type input "5"
click at [613, 133] on input "Compare at price" at bounding box center [654, 131] width 93 height 18
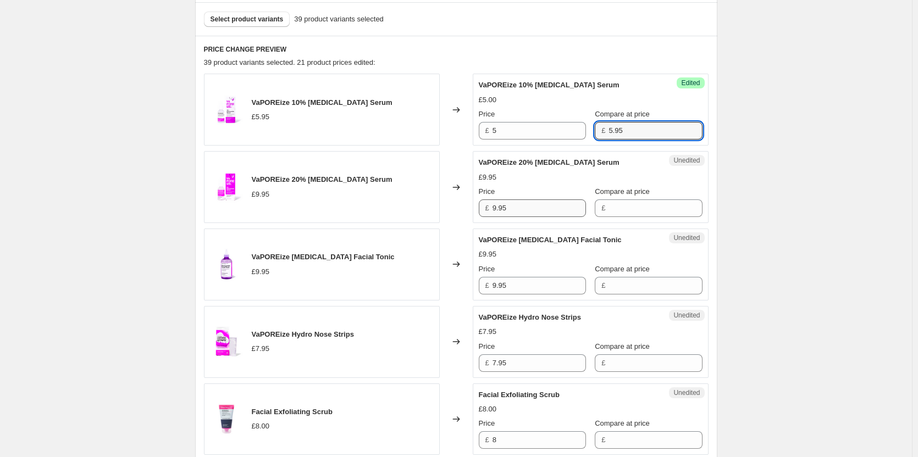
type input "5.95"
click at [530, 211] on input "9.95" at bounding box center [538, 208] width 93 height 18
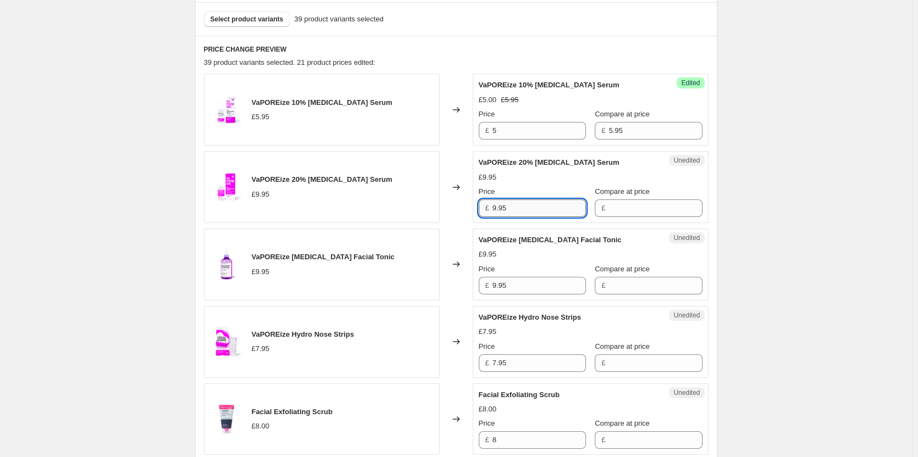
click at [530, 211] on input "9.95" at bounding box center [538, 208] width 93 height 18
click at [620, 217] on div "Unedited VaPOREize 20% [MEDICAL_DATA] Serum £9.95 Price £ 9.95 Compare at price…" at bounding box center [591, 187] width 236 height 72
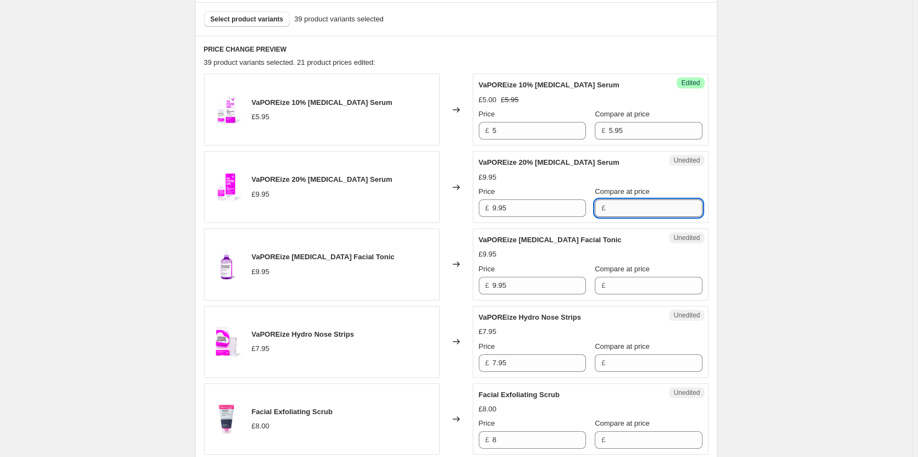
click at [609, 211] on input "Compare at price" at bounding box center [654, 208] width 93 height 18
paste input "9.95"
type input "9.95"
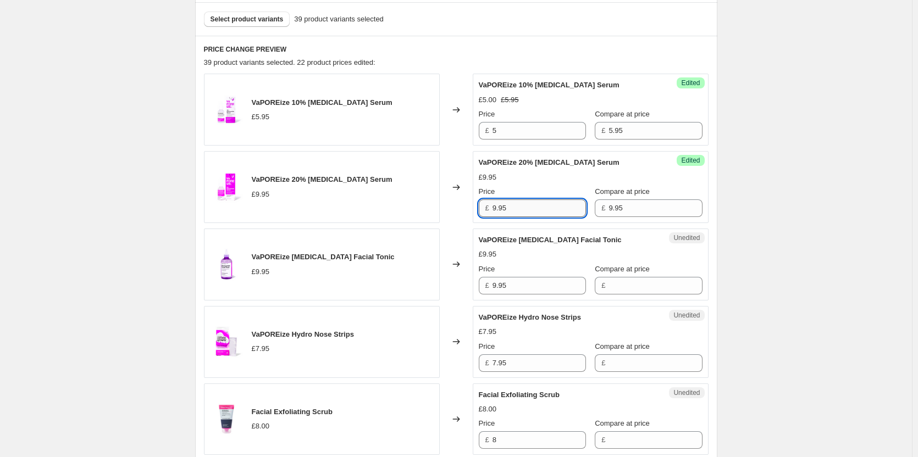
click at [539, 211] on input "9.95" at bounding box center [538, 208] width 93 height 18
type input "5"
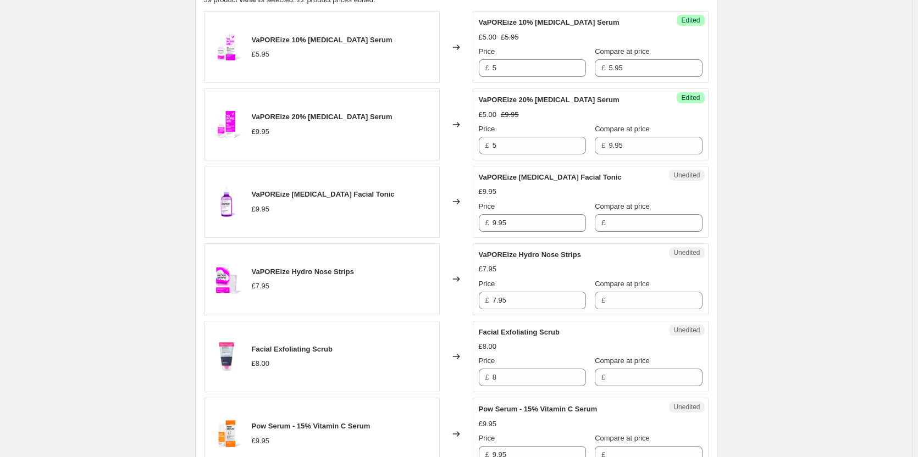
scroll to position [440, 0]
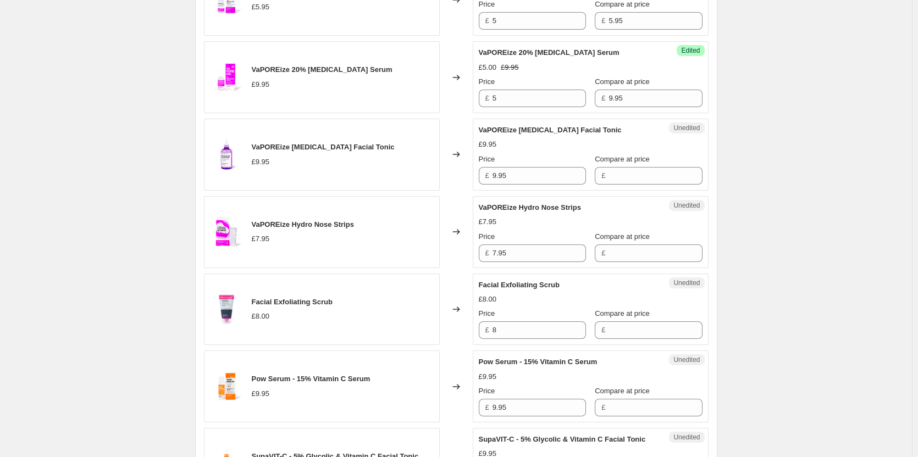
click at [598, 179] on div "£" at bounding box center [648, 176] width 107 height 18
click at [559, 182] on input "9.95" at bounding box center [538, 176] width 93 height 18
click at [611, 173] on input "Compare at price" at bounding box center [654, 176] width 93 height 18
paste input "9.95"
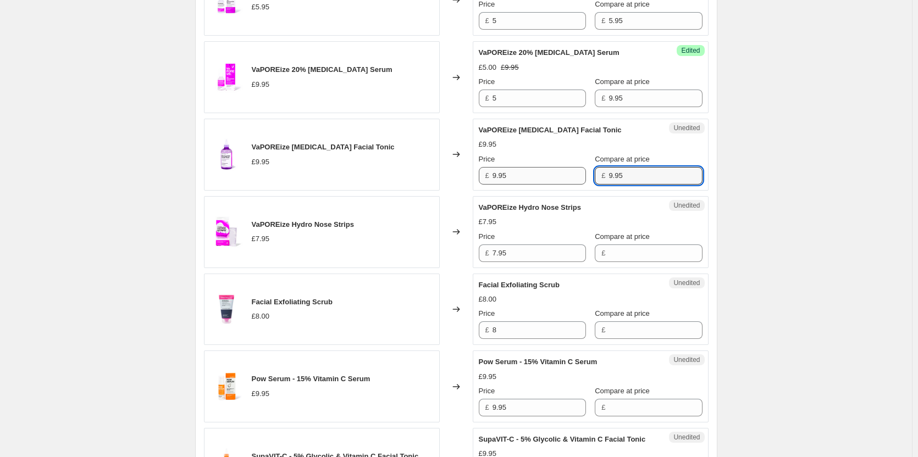
type input "9.95"
click at [523, 177] on input "9.95" at bounding box center [538, 176] width 93 height 18
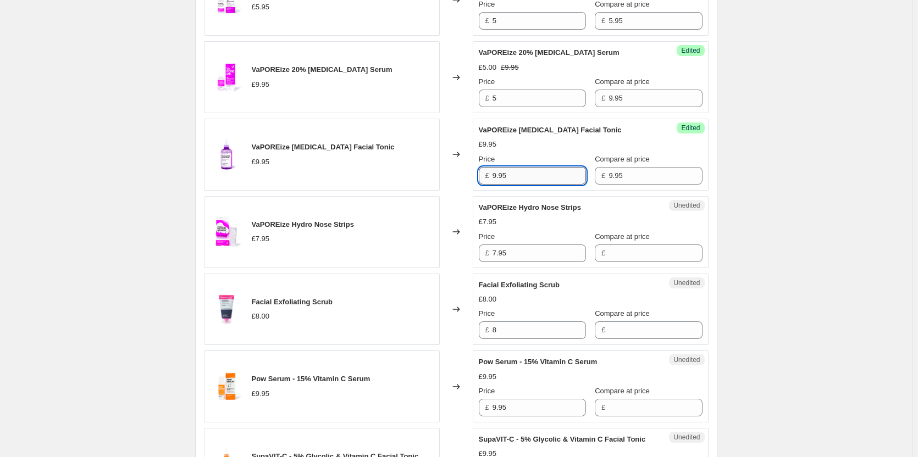
click at [523, 177] on input "9.95" at bounding box center [538, 176] width 93 height 18
type input "5"
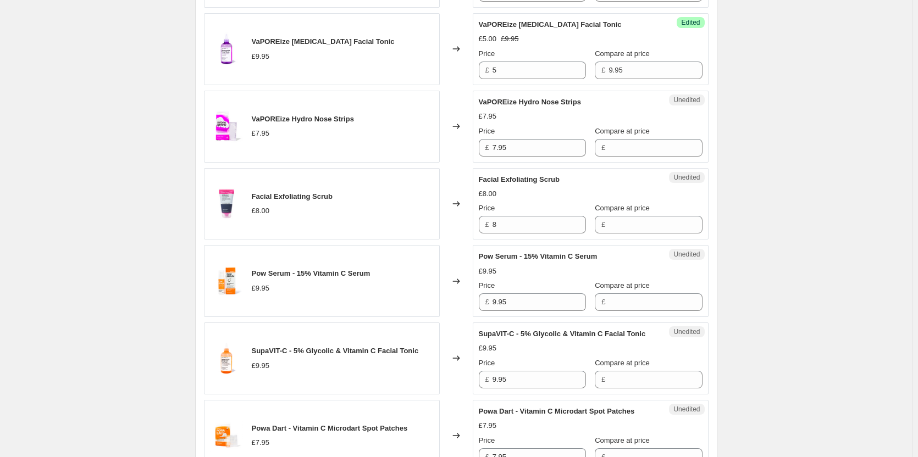
scroll to position [549, 0]
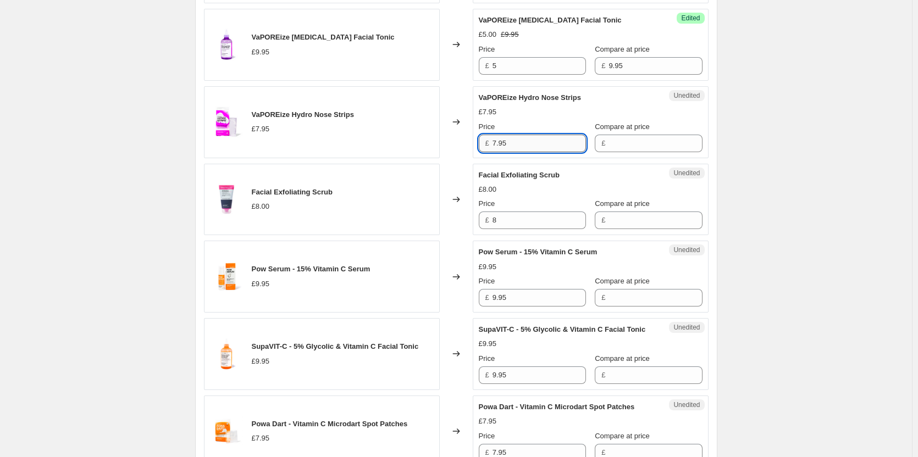
click at [538, 143] on input "7.95" at bounding box center [538, 144] width 93 height 18
click at [649, 142] on input "Compare at price" at bounding box center [654, 144] width 93 height 18
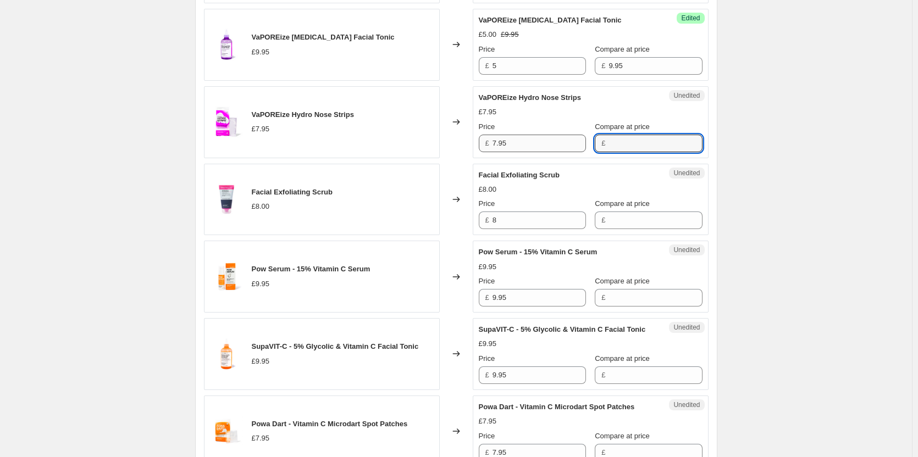
paste input "7.95"
type input "7.95"
click at [542, 146] on input "7.95" at bounding box center [538, 144] width 93 height 18
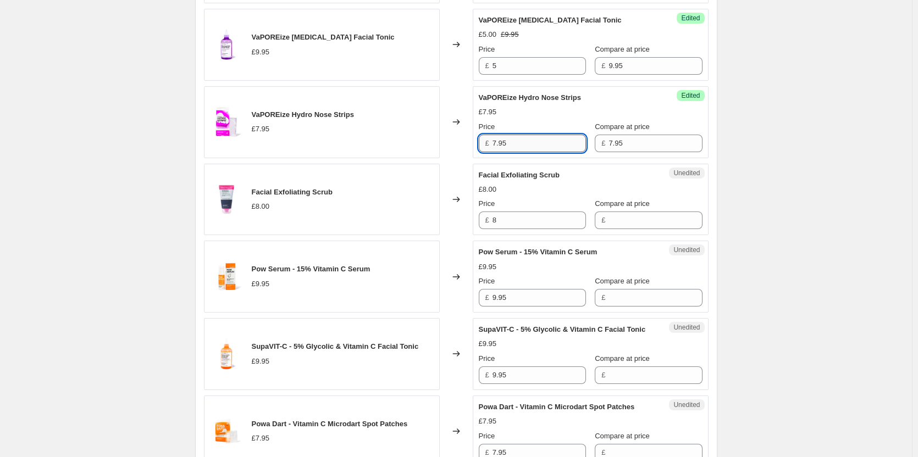
click at [542, 146] on input "7.95" at bounding box center [538, 144] width 93 height 18
type input "5"
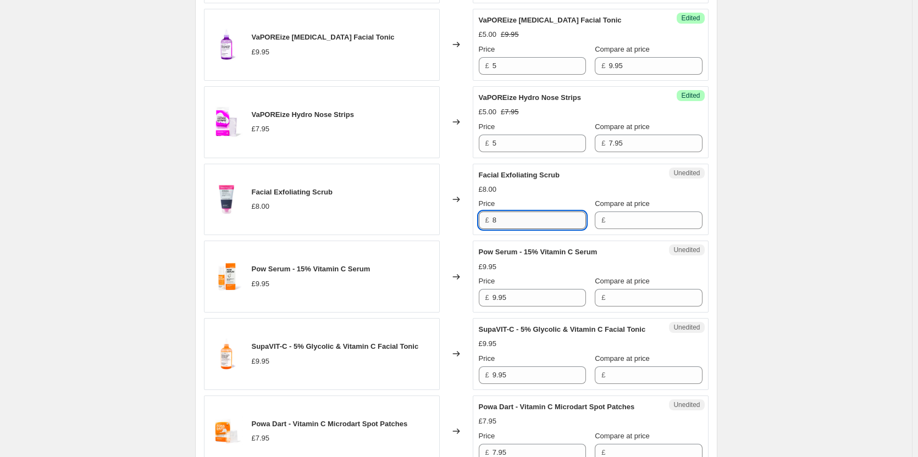
click at [531, 224] on input "8" at bounding box center [538, 221] width 93 height 18
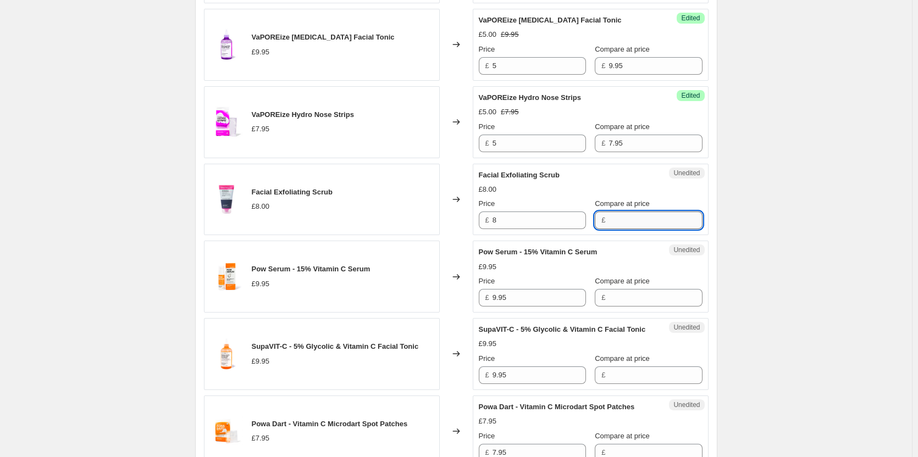
click at [608, 220] on input "Compare at price" at bounding box center [654, 221] width 93 height 18
paste input "8"
type input "8"
click at [526, 214] on input "8" at bounding box center [538, 221] width 93 height 18
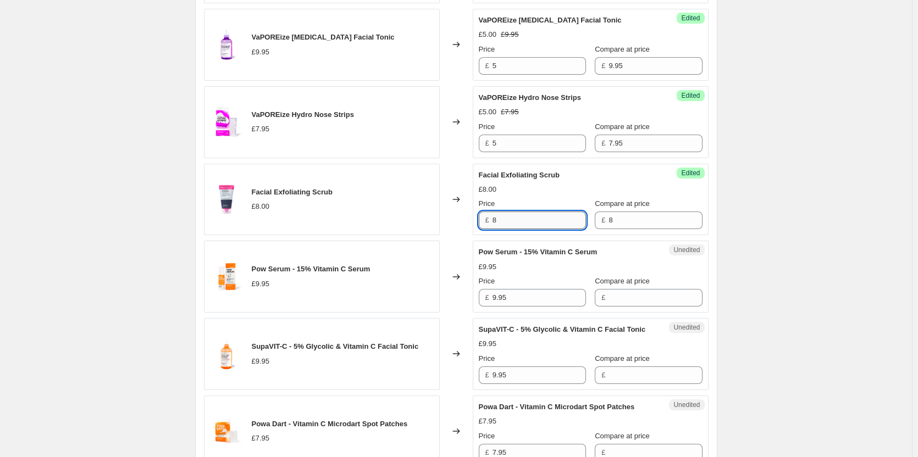
click at [526, 214] on input "8" at bounding box center [538, 221] width 93 height 18
type input "5"
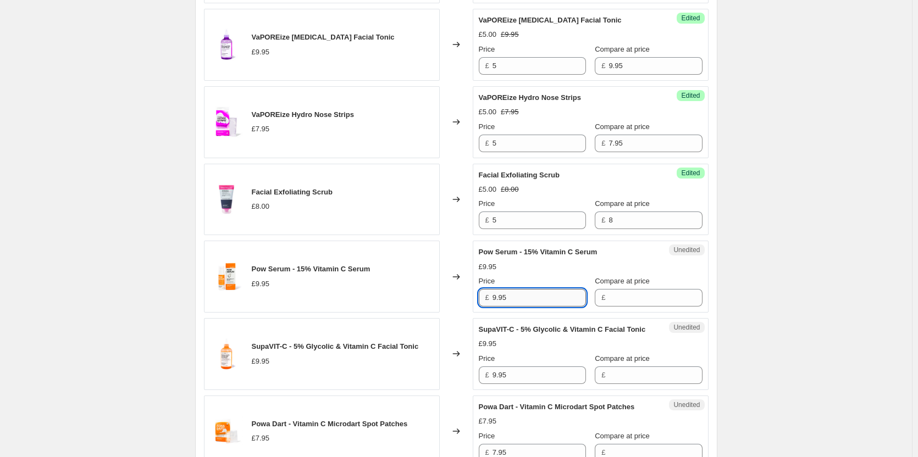
click at [566, 301] on input "9.95" at bounding box center [538, 298] width 93 height 18
click at [620, 297] on input "Compare at price" at bounding box center [654, 298] width 93 height 18
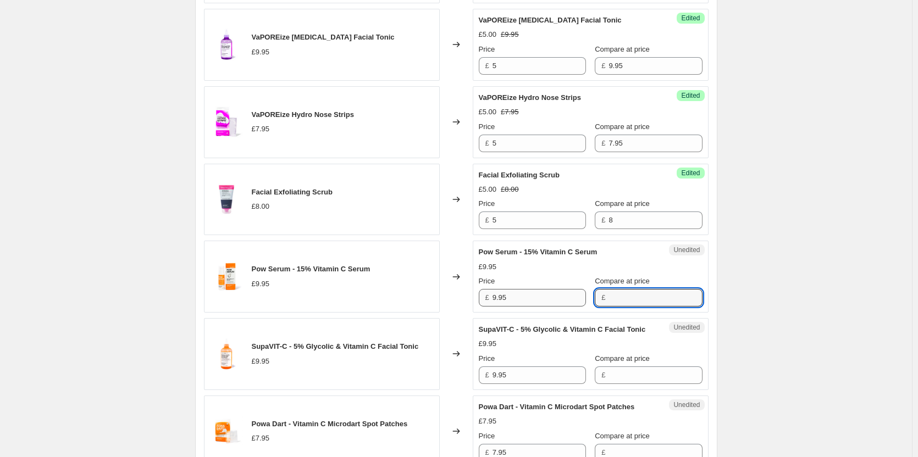
paste input "9.95"
type input "9.95"
click at [545, 298] on input "9.95" at bounding box center [538, 298] width 93 height 18
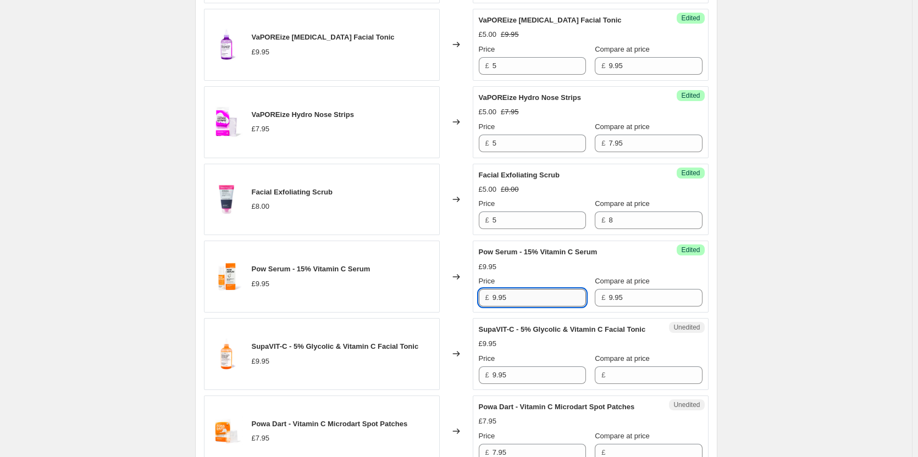
click at [545, 298] on input "9.95" at bounding box center [538, 298] width 93 height 18
type input "5"
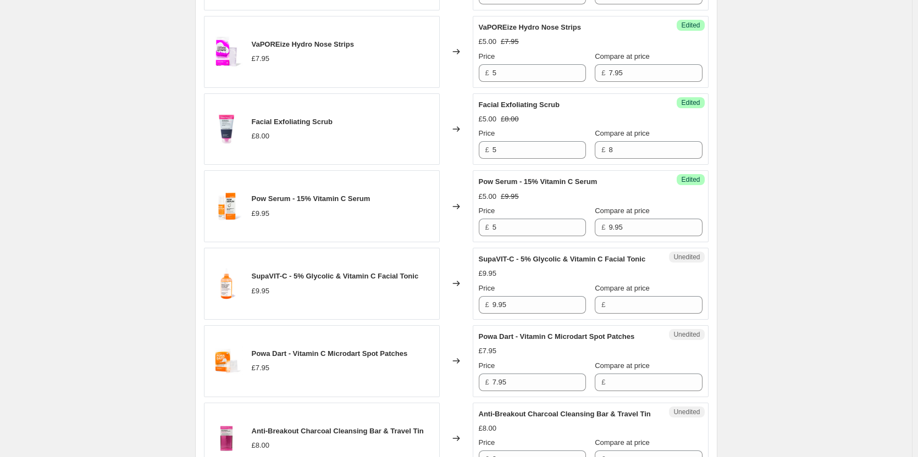
scroll to position [659, 0]
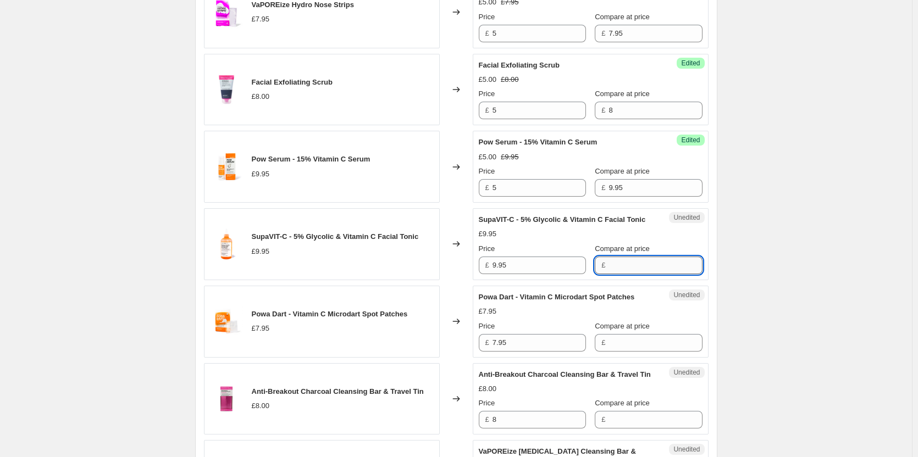
drag, startPoint x: 621, startPoint y: 277, endPoint x: 530, endPoint y: 278, distance: 91.2
click at [621, 274] on input "Compare at price" at bounding box center [654, 266] width 93 height 18
click at [525, 274] on input "9.95" at bounding box center [538, 266] width 93 height 18
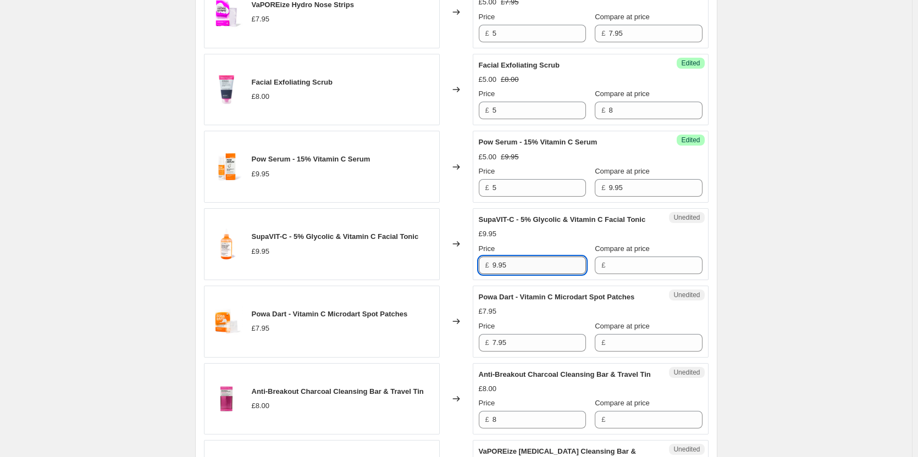
click at [525, 274] on input "9.95" at bounding box center [538, 266] width 93 height 18
click at [620, 274] on input "Compare at price" at bounding box center [654, 266] width 93 height 18
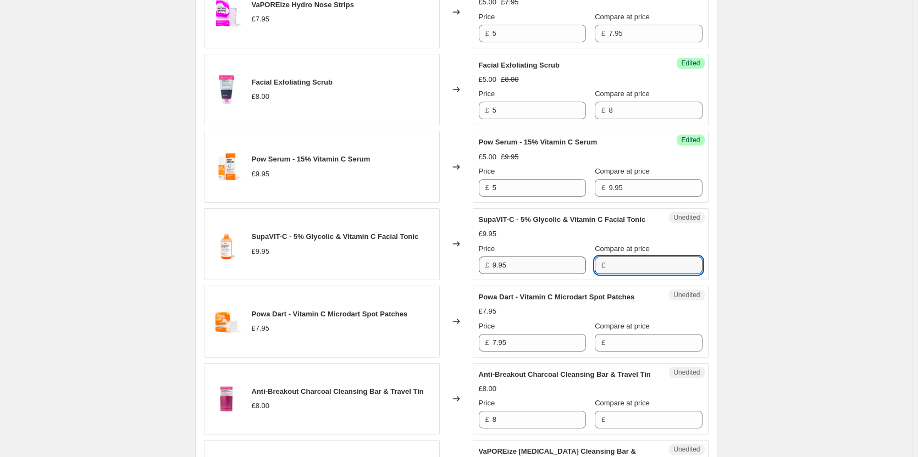
paste input "9.95"
type input "9.95"
click at [547, 274] on input "9.95" at bounding box center [538, 266] width 93 height 18
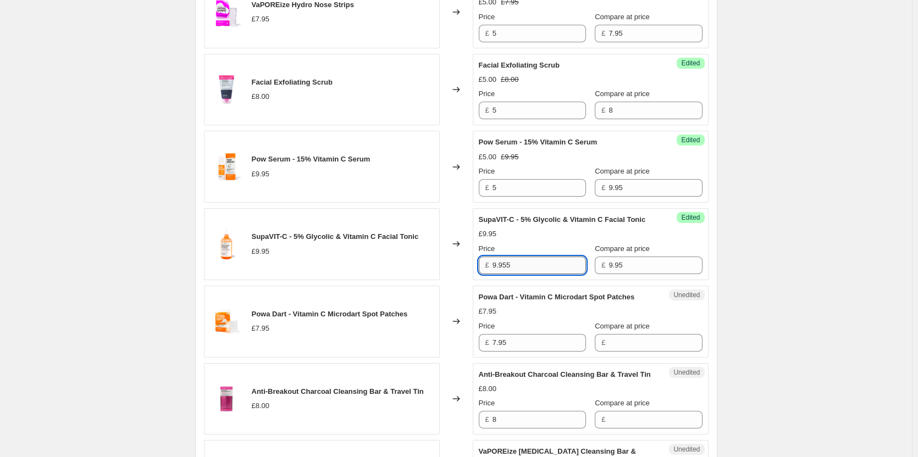
click at [547, 274] on input "9.955" at bounding box center [538, 266] width 93 height 18
type input "5"
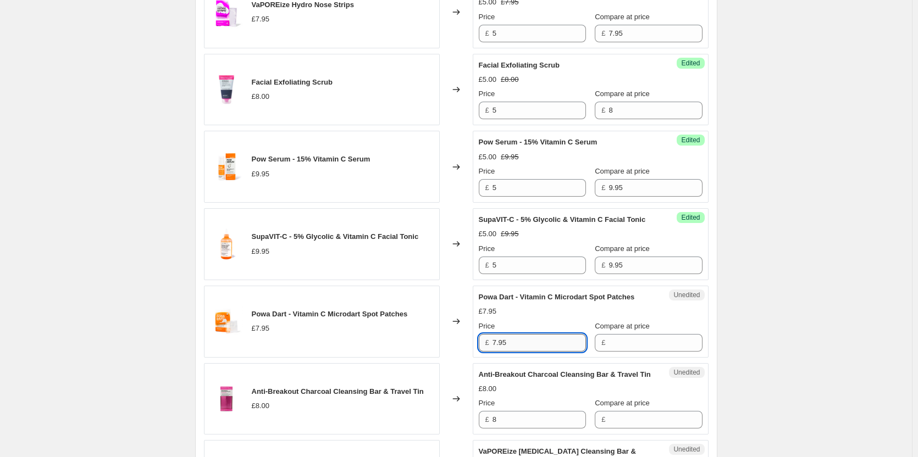
click at [527, 352] on input "7.95" at bounding box center [538, 343] width 93 height 18
click at [646, 352] on input "Compare at price" at bounding box center [654, 343] width 93 height 18
paste input "7.95"
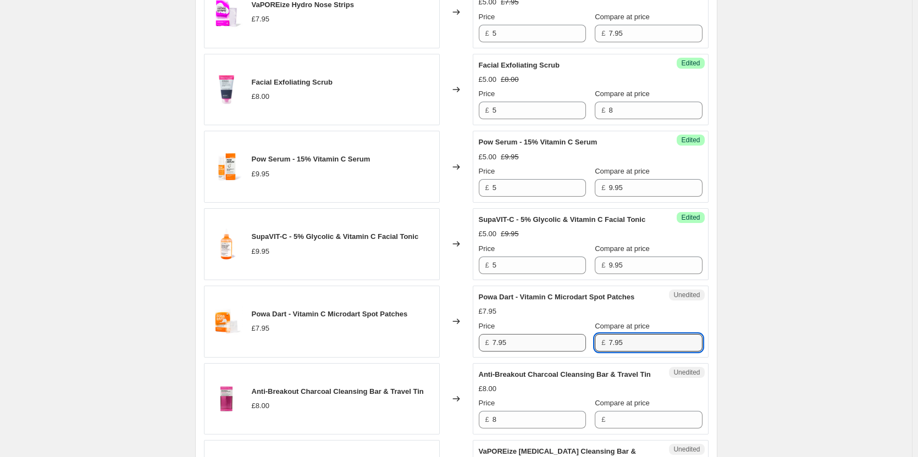
type input "7.95"
click at [530, 352] on input "7.95" at bounding box center [538, 343] width 93 height 18
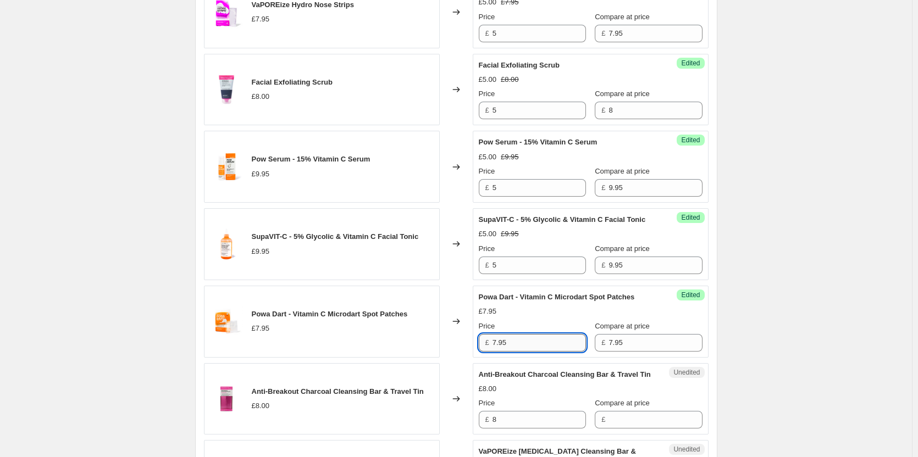
click at [530, 352] on input "7.95" at bounding box center [538, 343] width 93 height 18
type input "5"
click at [725, 355] on div "Create new price [MEDICAL_DATA]. This page is ready Create new price [MEDICAL_D…" at bounding box center [456, 409] width 548 height 2137
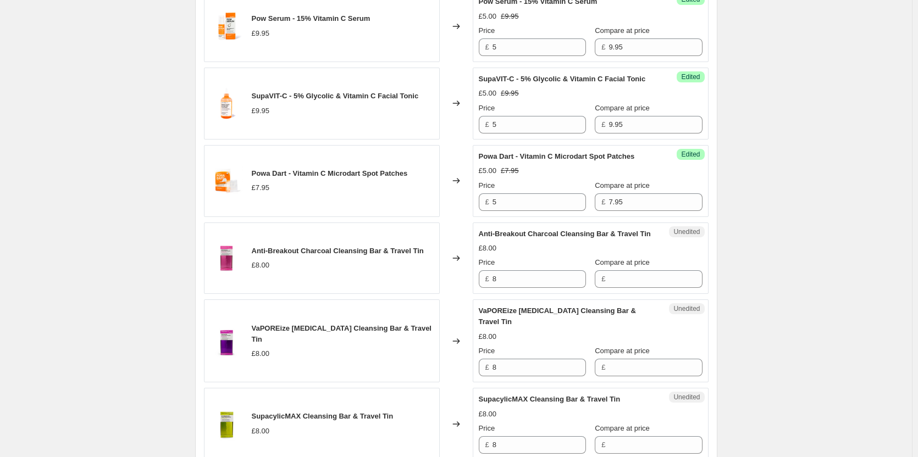
scroll to position [824, 0]
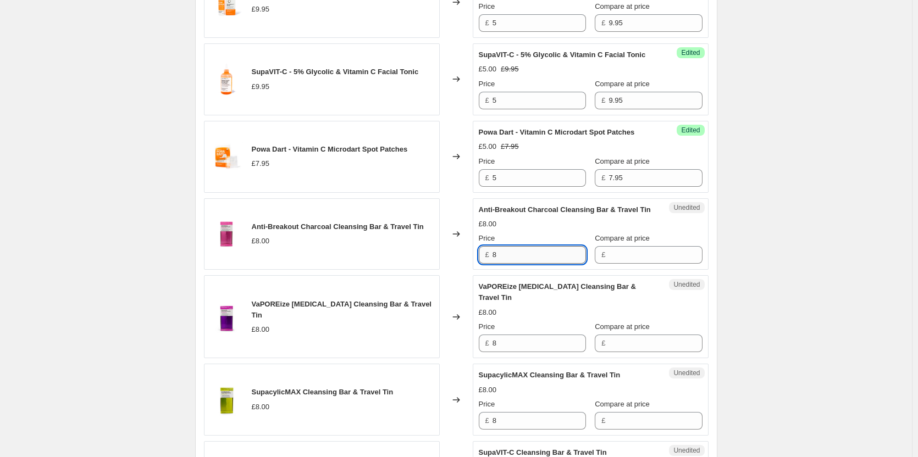
click at [535, 264] on input "8" at bounding box center [538, 255] width 93 height 18
click at [643, 264] on input "Compare at price" at bounding box center [654, 255] width 93 height 18
paste input "8"
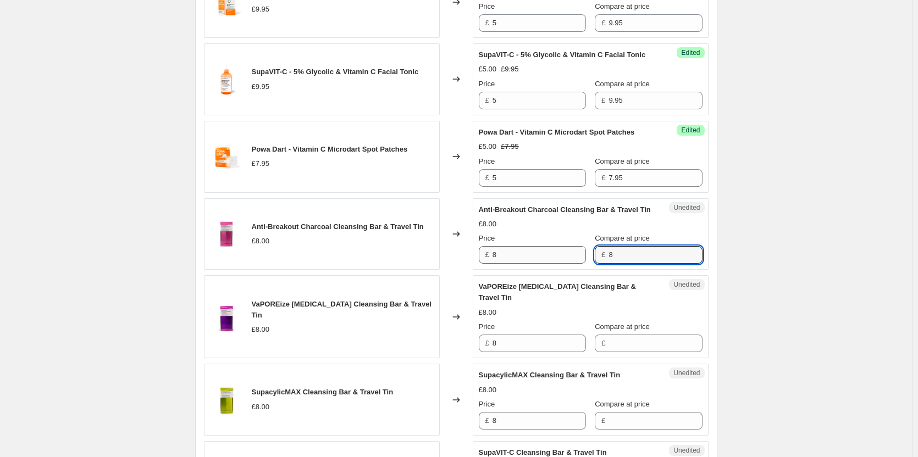
type input "8"
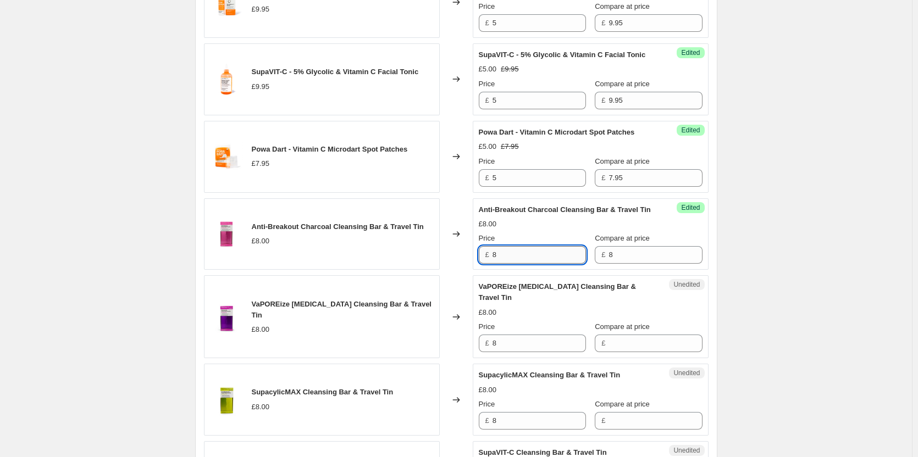
click at [525, 264] on input "8" at bounding box center [538, 255] width 93 height 18
type input "5"
click at [891, 327] on div "Create new price [MEDICAL_DATA]. This page is ready Create new price [MEDICAL_D…" at bounding box center [456, 244] width 912 height 2137
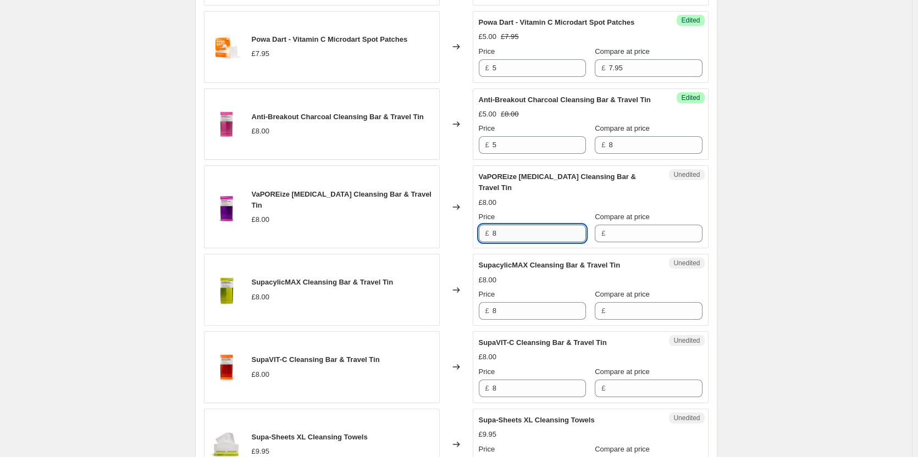
click at [548, 242] on input "8" at bounding box center [538, 234] width 93 height 18
click at [630, 242] on input "Compare at price" at bounding box center [654, 234] width 93 height 18
paste input "8"
type input "8"
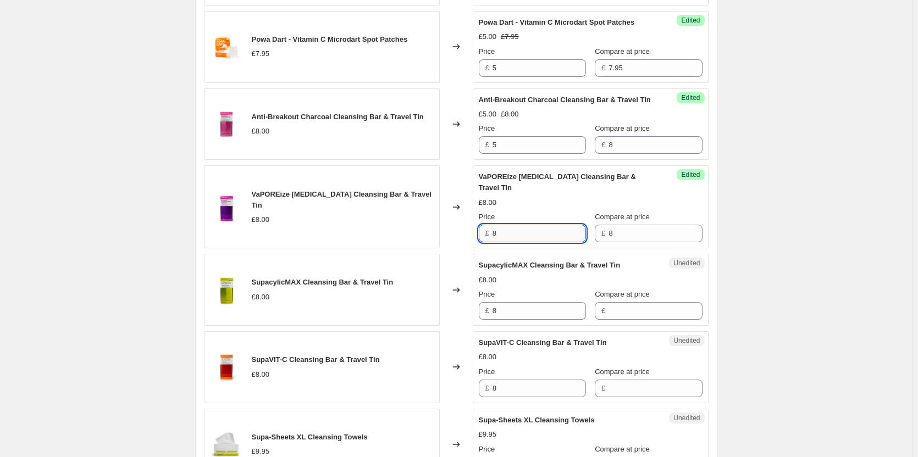
click at [549, 242] on input "8" at bounding box center [538, 234] width 93 height 18
type input "5"
click at [775, 293] on div "Create new price [MEDICAL_DATA]. This page is ready Create new price [MEDICAL_D…" at bounding box center [456, 134] width 912 height 2137
click at [553, 320] on input "8" at bounding box center [538, 311] width 93 height 18
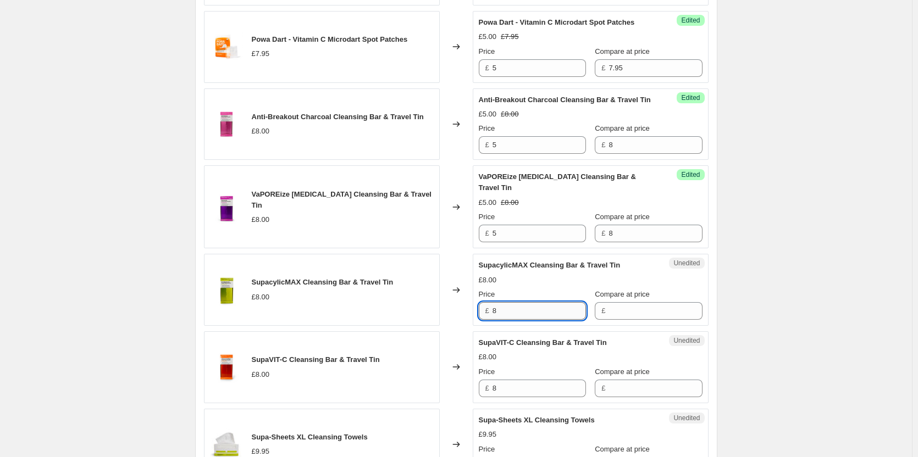
click at [553, 320] on input "8" at bounding box center [538, 311] width 93 height 18
click at [630, 326] on div "Unedited SupacylicMAX Cleansing Bar & Travel Tin £8.00 Price £ 8 Compare at pri…" at bounding box center [591, 290] width 236 height 72
click at [631, 320] on input "Compare at price" at bounding box center [654, 311] width 93 height 18
paste input "8"
type input "8"
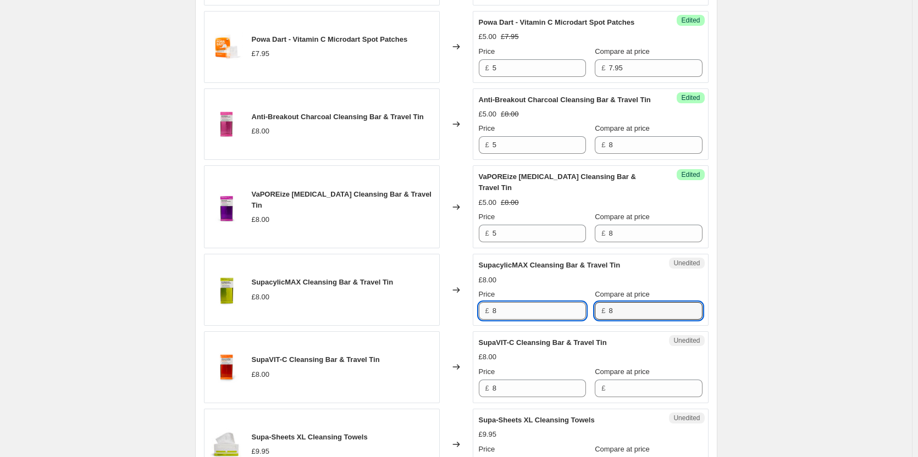
click at [543, 320] on input "8" at bounding box center [538, 311] width 93 height 18
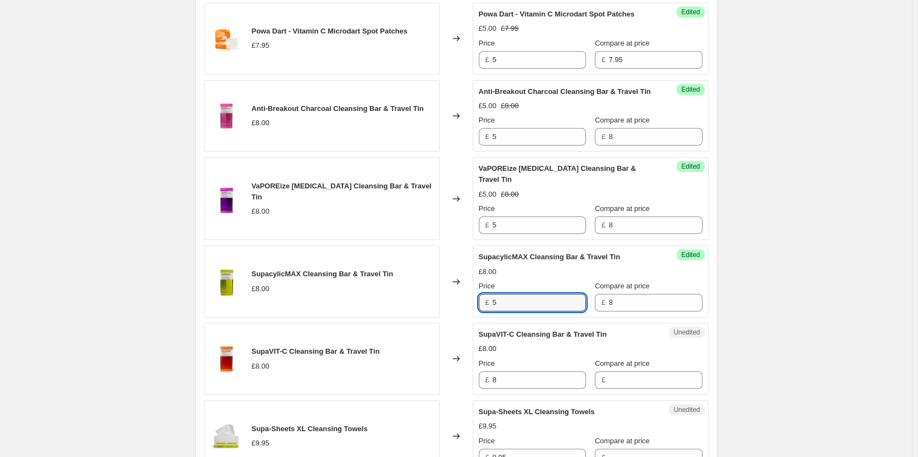
scroll to position [1044, 0]
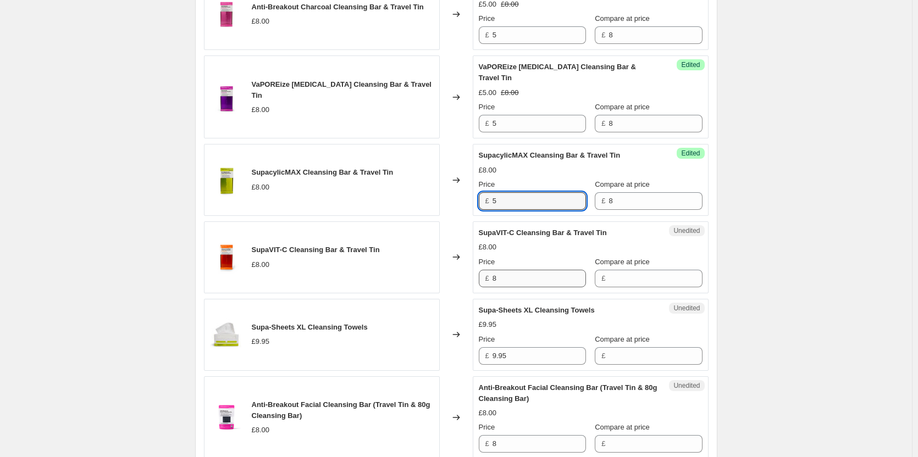
type input "5"
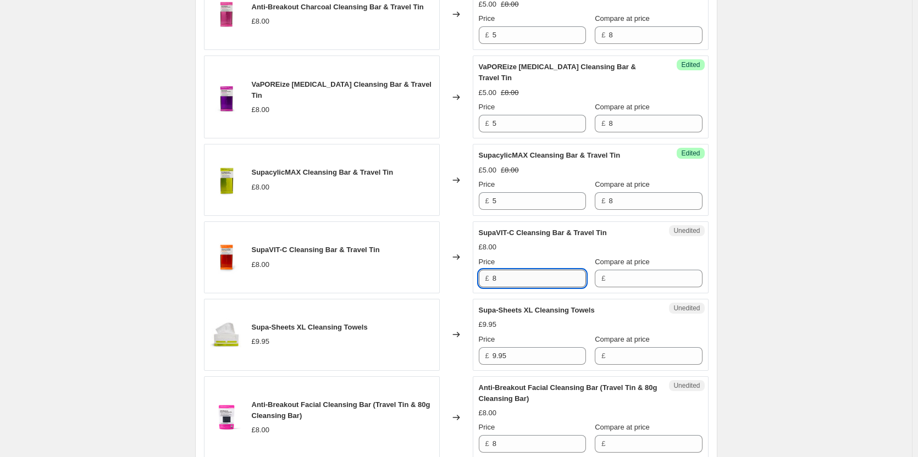
click at [567, 287] on input "8" at bounding box center [538, 279] width 93 height 18
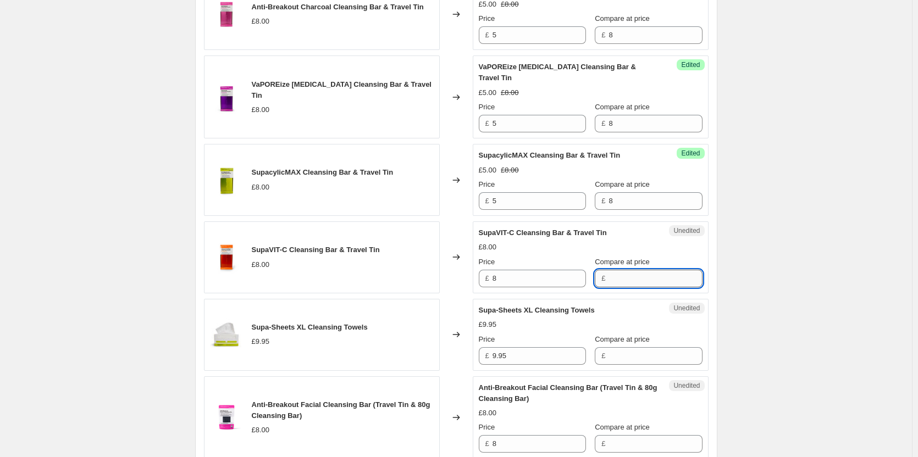
click at [614, 287] on input "Compare at price" at bounding box center [654, 279] width 93 height 18
paste input "8"
type input "8"
click at [539, 287] on input "8" at bounding box center [538, 279] width 93 height 18
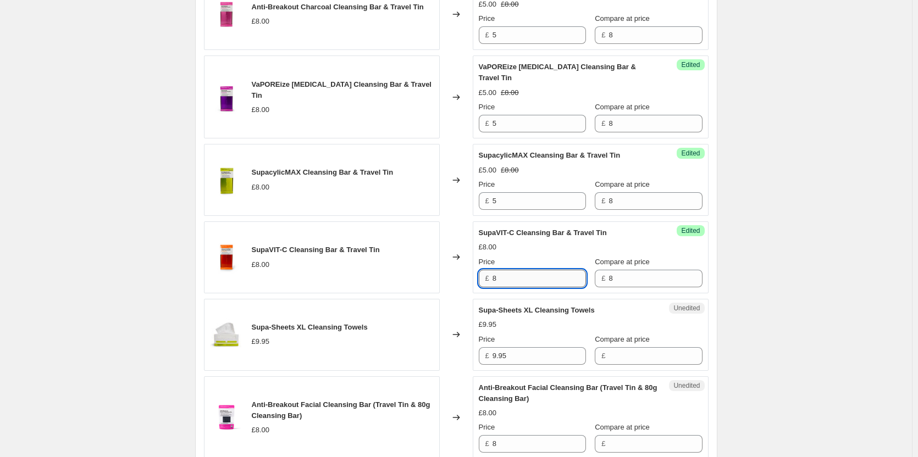
click at [539, 287] on input "8" at bounding box center [538, 279] width 93 height 18
type input "5"
click at [765, 336] on div "Create new price [MEDICAL_DATA]. This page is ready Create new price [MEDICAL_D…" at bounding box center [456, 24] width 912 height 2137
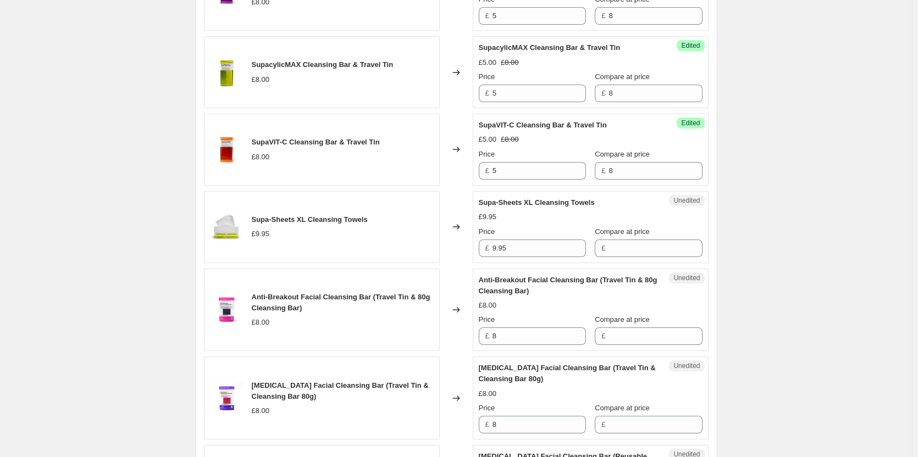
scroll to position [1154, 0]
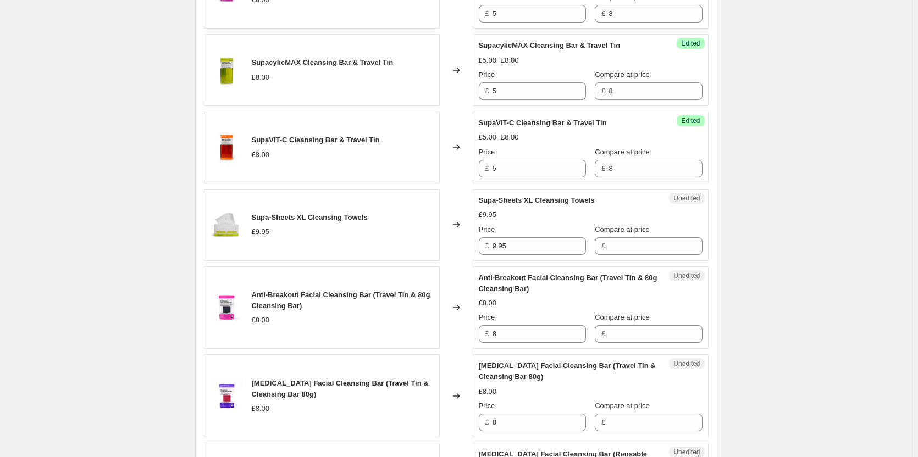
click at [525, 261] on div "Unedited Supa-Sheets XL Cleansing Towels £9.95 Price £ 9.95 Compare at price £" at bounding box center [591, 225] width 236 height 72
click at [530, 255] on input "9.95" at bounding box center [538, 246] width 93 height 18
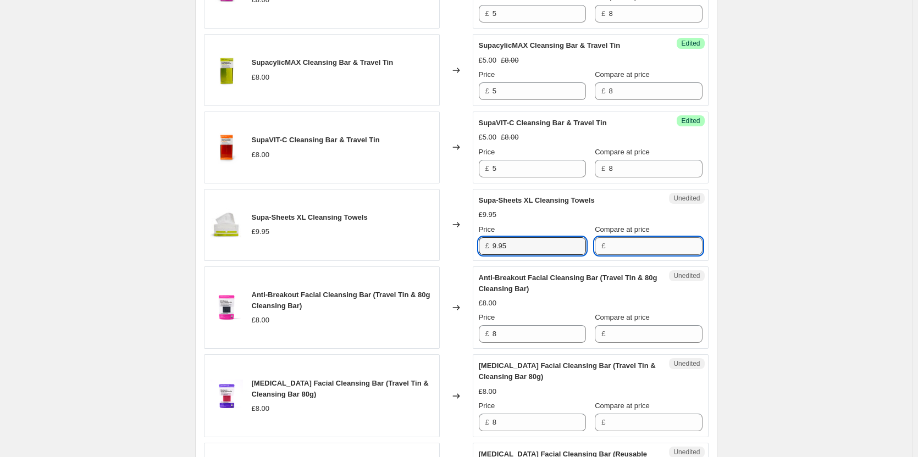
click at [619, 255] on input "Compare at price" at bounding box center [654, 246] width 93 height 18
paste input "9.95"
type input "9.95"
click at [538, 255] on input "9.95" at bounding box center [538, 246] width 93 height 18
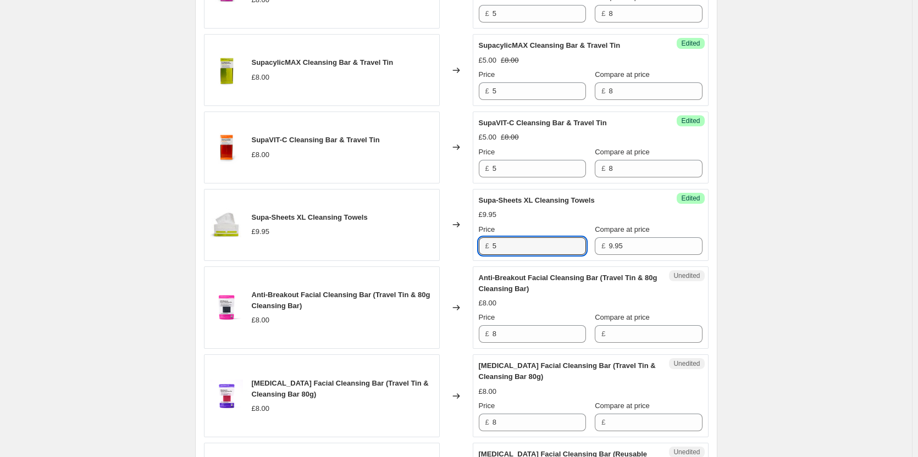
type input "5"
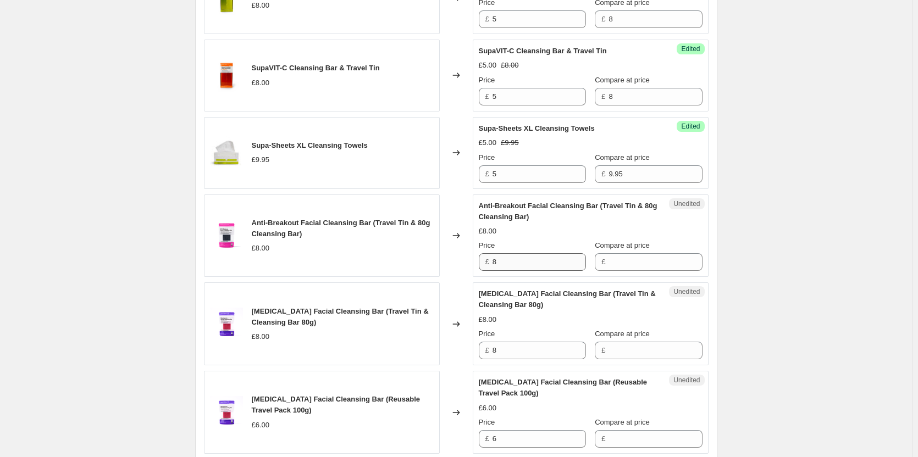
scroll to position [1264, 0]
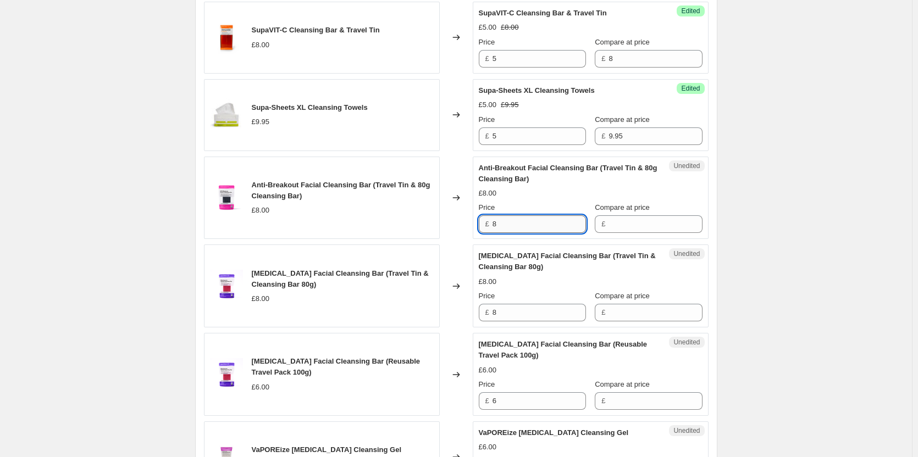
click at [549, 233] on input "8" at bounding box center [538, 224] width 93 height 18
click at [632, 233] on input "Compare at price" at bounding box center [654, 224] width 93 height 18
paste input "8"
type input "8"
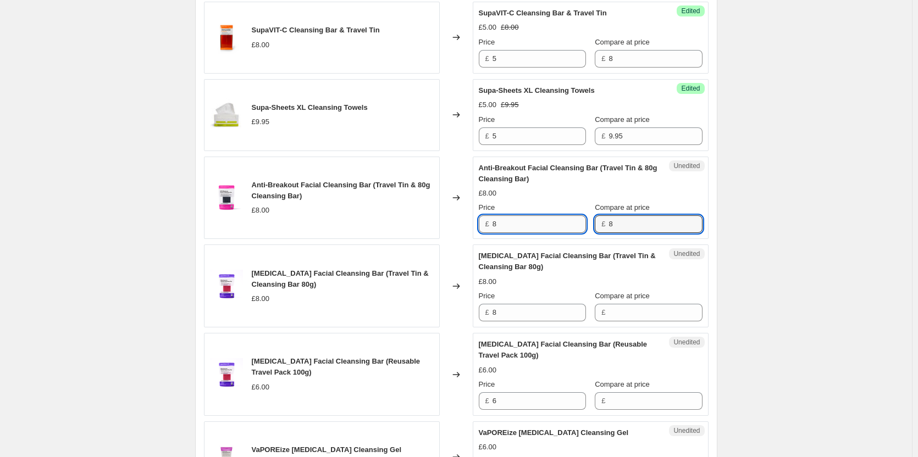
click at [557, 233] on input "8" at bounding box center [538, 224] width 93 height 18
type input "5"
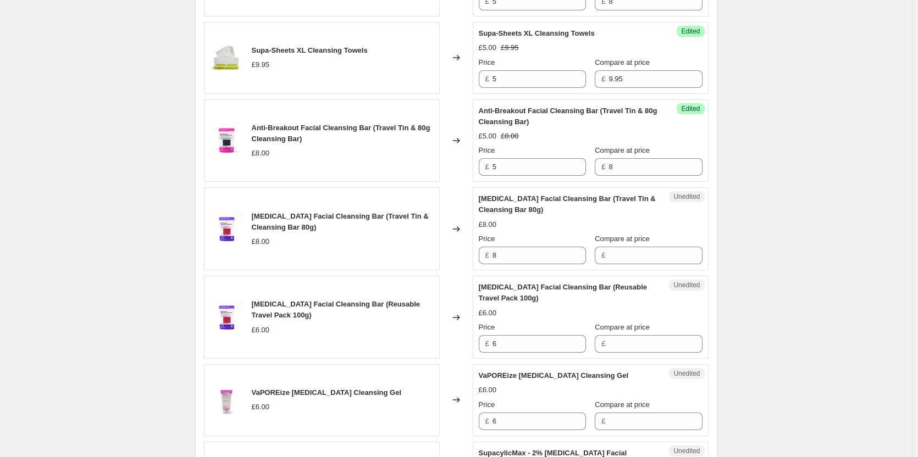
scroll to position [1374, 0]
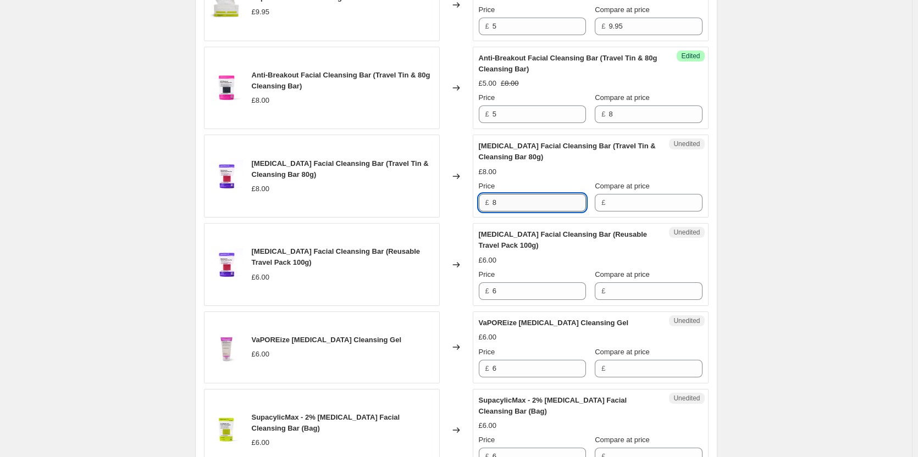
click at [547, 212] on input "8" at bounding box center [538, 203] width 93 height 18
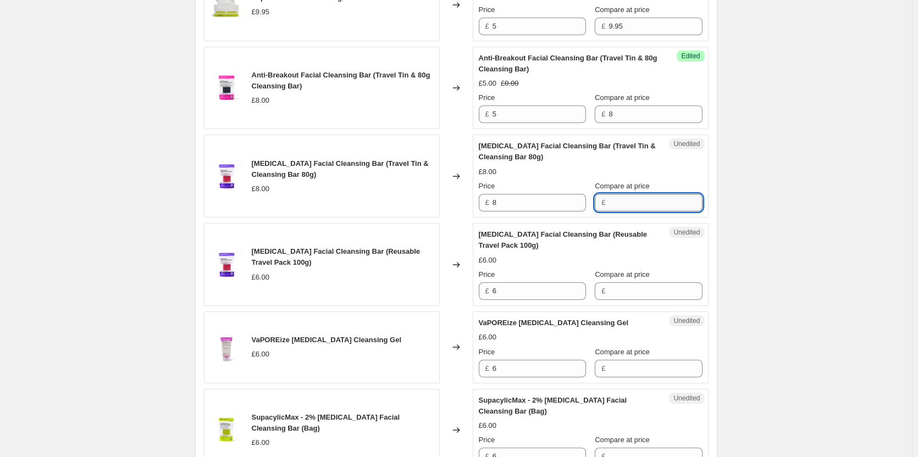
click at [642, 212] on input "Compare at price" at bounding box center [654, 203] width 93 height 18
paste input "8"
type input "8"
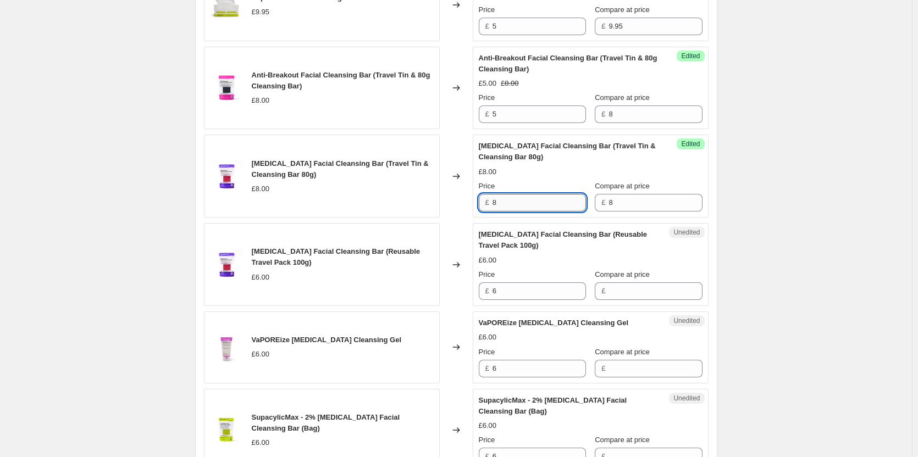
click at [551, 212] on input "8" at bounding box center [538, 203] width 93 height 18
type input "5"
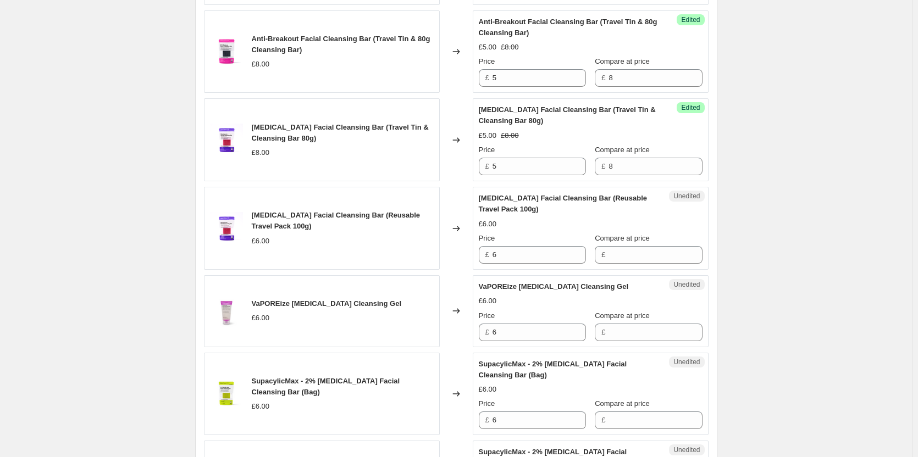
scroll to position [1429, 0]
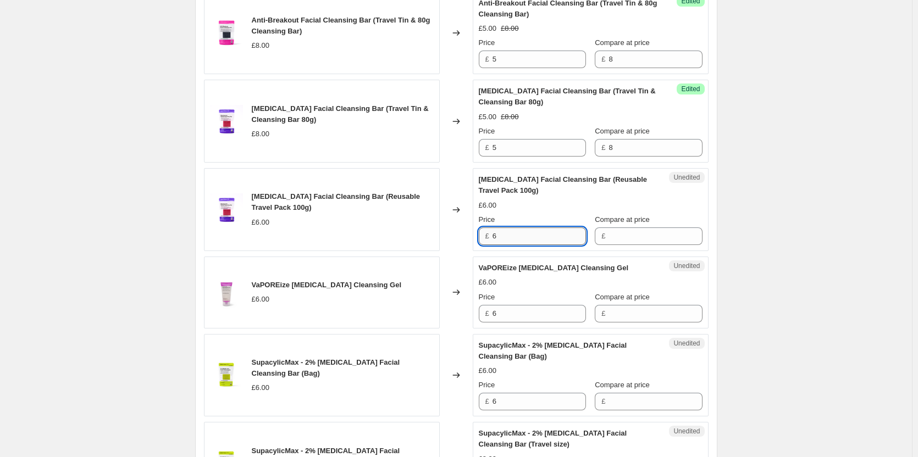
click at [570, 245] on input "6" at bounding box center [538, 236] width 93 height 18
click at [628, 245] on input "Compare at price" at bounding box center [654, 236] width 93 height 18
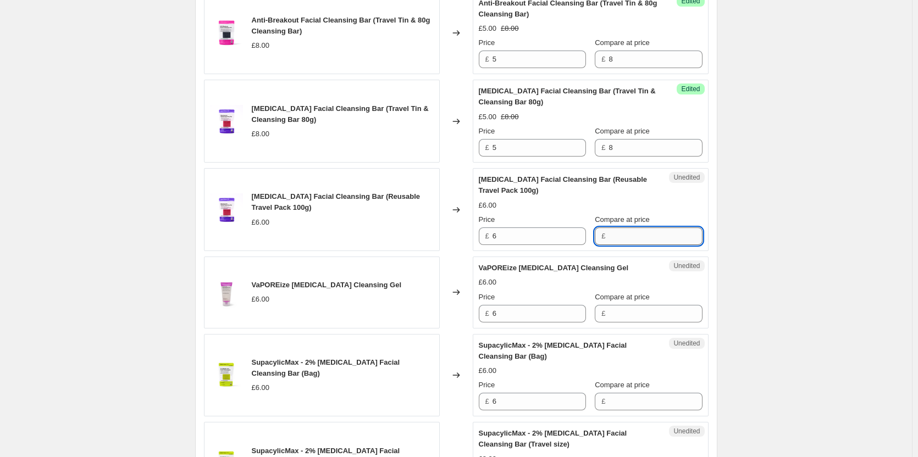
paste input "6"
type input "6"
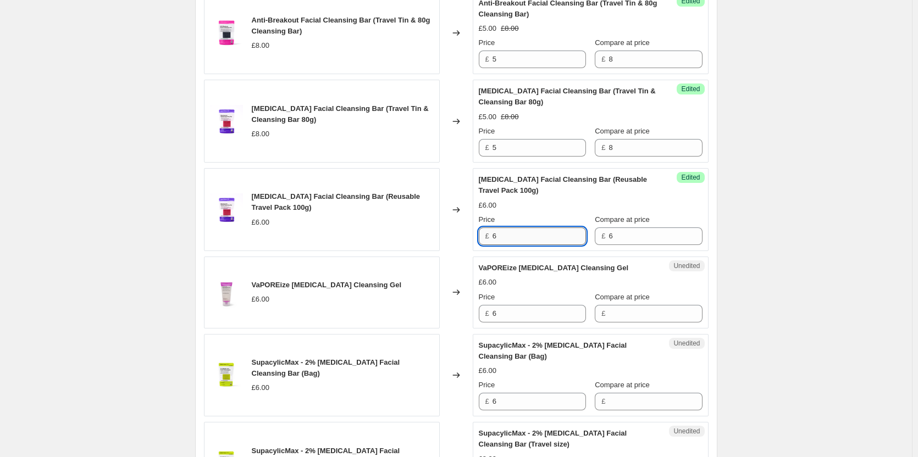
click at [542, 245] on input "6" at bounding box center [538, 236] width 93 height 18
type input "5"
click at [540, 245] on input "5" at bounding box center [538, 236] width 93 height 18
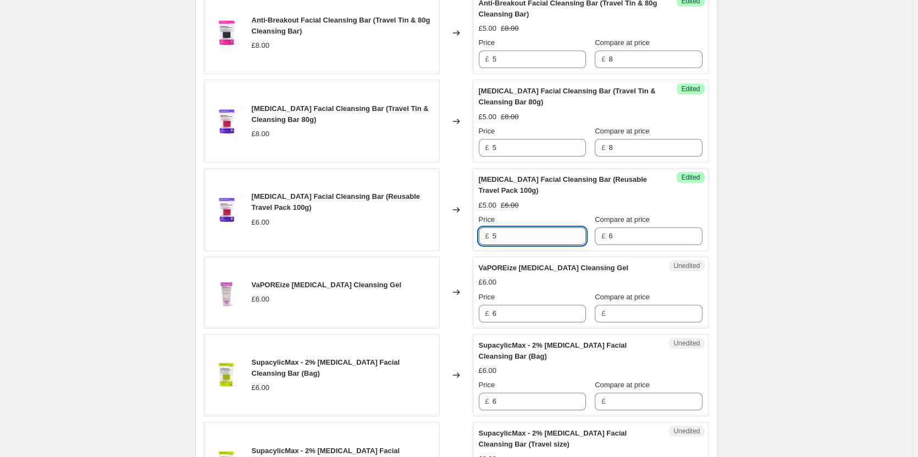
click at [540, 245] on input "5" at bounding box center [538, 236] width 93 height 18
click at [619, 245] on input "6" at bounding box center [654, 236] width 93 height 18
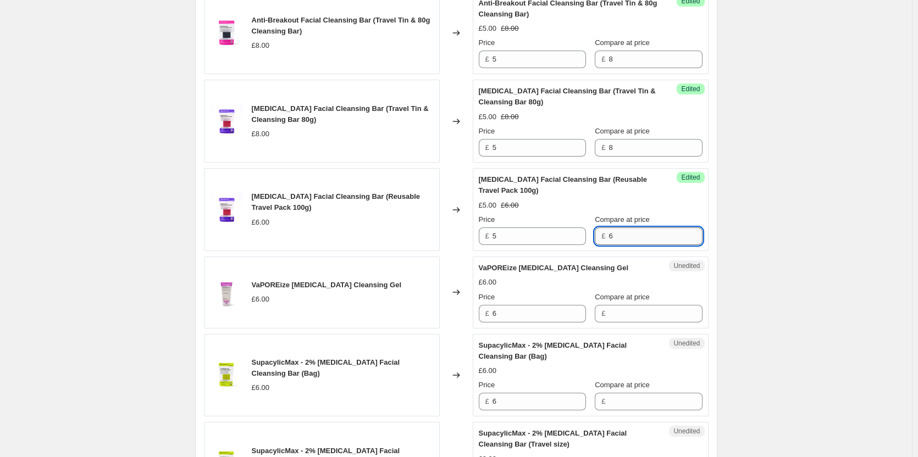
click at [619, 245] on input "6" at bounding box center [654, 236] width 93 height 18
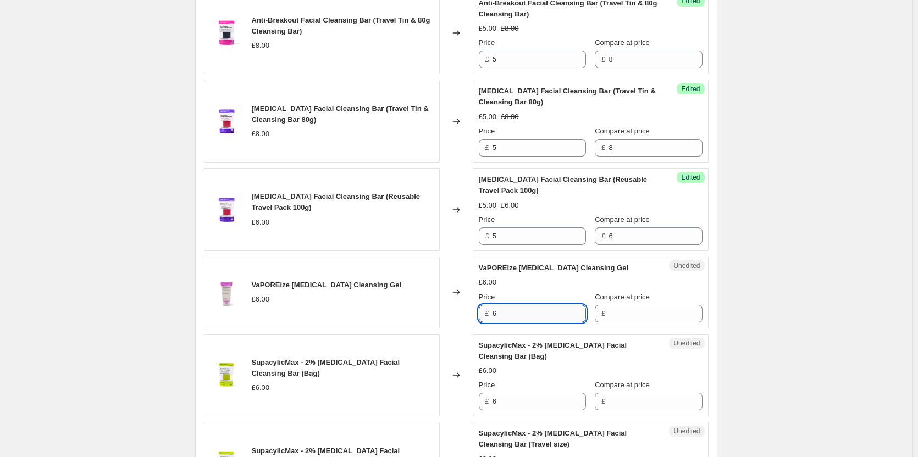
click at [526, 323] on input "6" at bounding box center [538, 314] width 93 height 18
click at [613, 323] on input "Compare at price" at bounding box center [654, 314] width 93 height 18
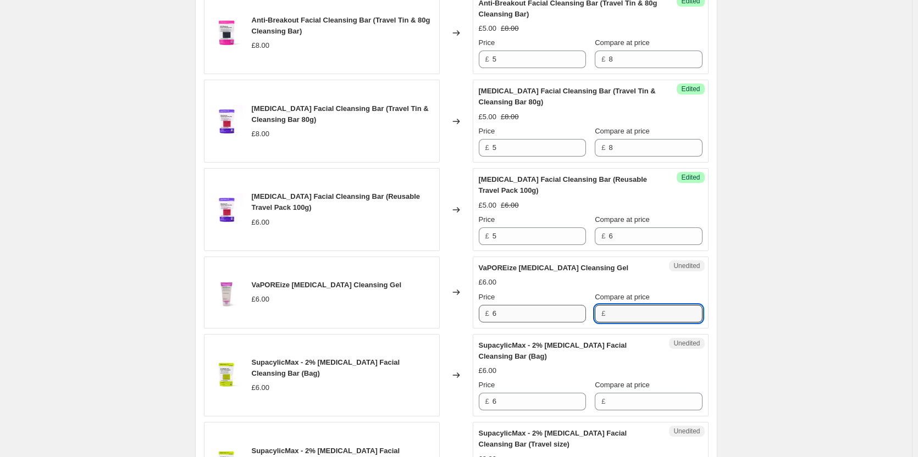
paste input "6"
type input "6"
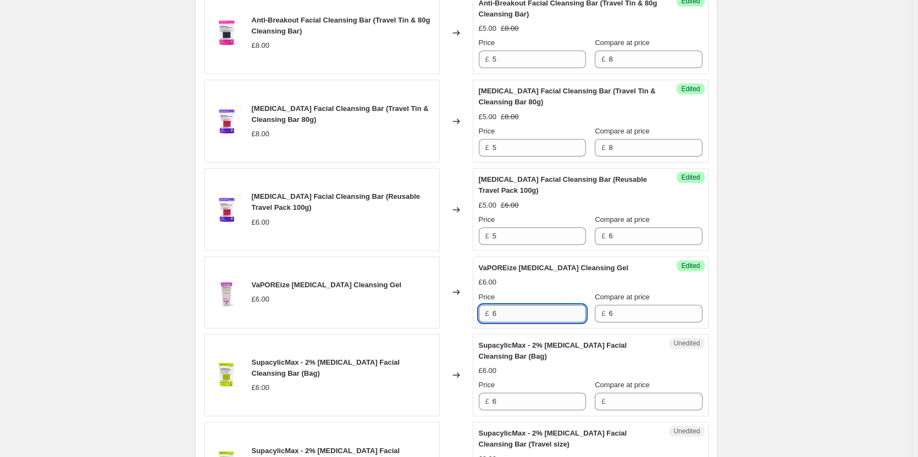
click at [513, 323] on input "6" at bounding box center [538, 314] width 93 height 18
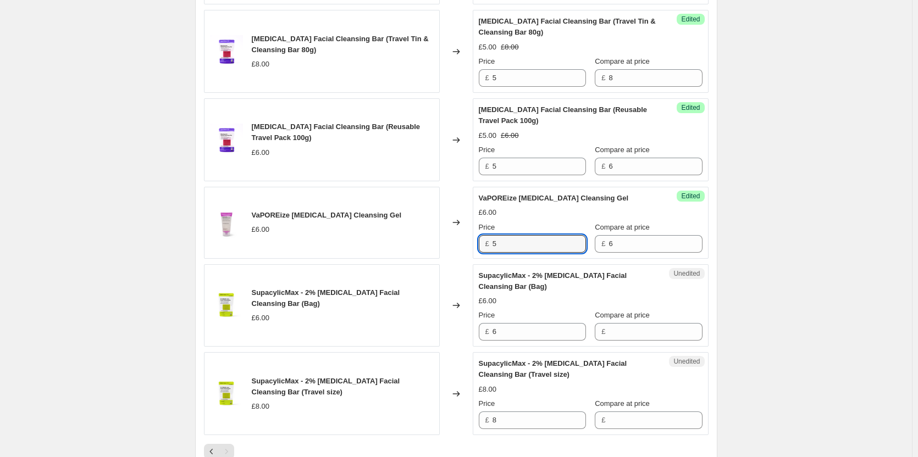
scroll to position [1593, 0]
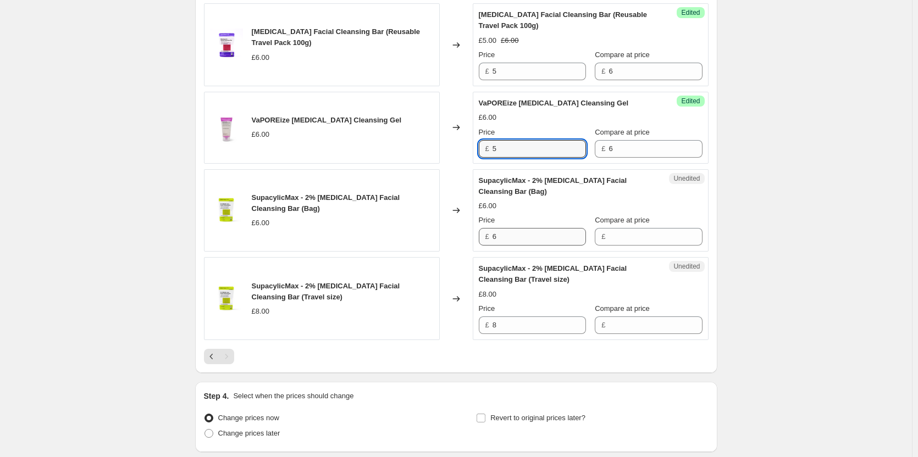
type input "5"
click at [521, 246] on input "6" at bounding box center [538, 237] width 93 height 18
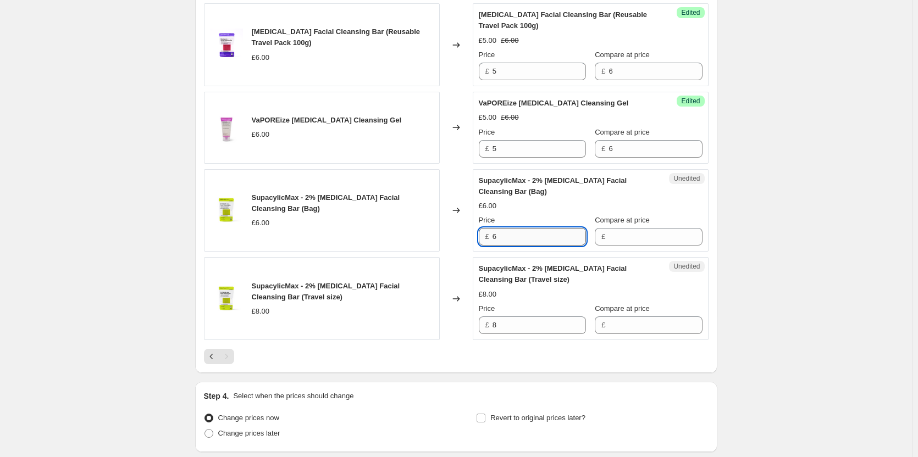
click at [521, 246] on input "6" at bounding box center [538, 237] width 93 height 18
click at [619, 246] on input "Compare at price" at bounding box center [654, 237] width 93 height 18
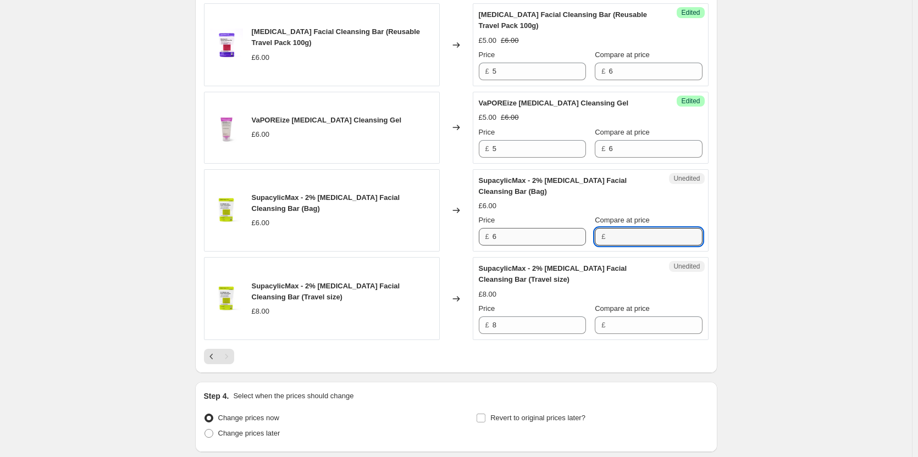
paste input "6"
type input "6"
click at [545, 246] on input "6" at bounding box center [538, 237] width 93 height 18
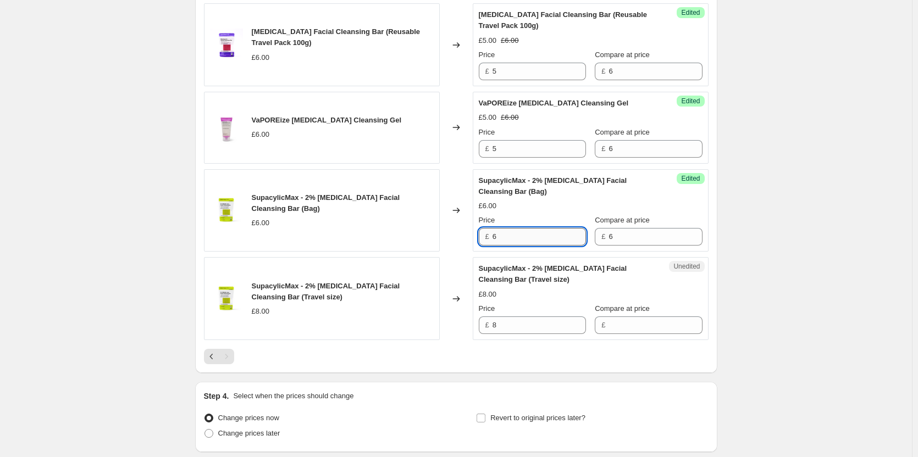
click at [545, 246] on input "6" at bounding box center [538, 237] width 93 height 18
type input "5"
click at [546, 334] on input "8" at bounding box center [538, 325] width 93 height 18
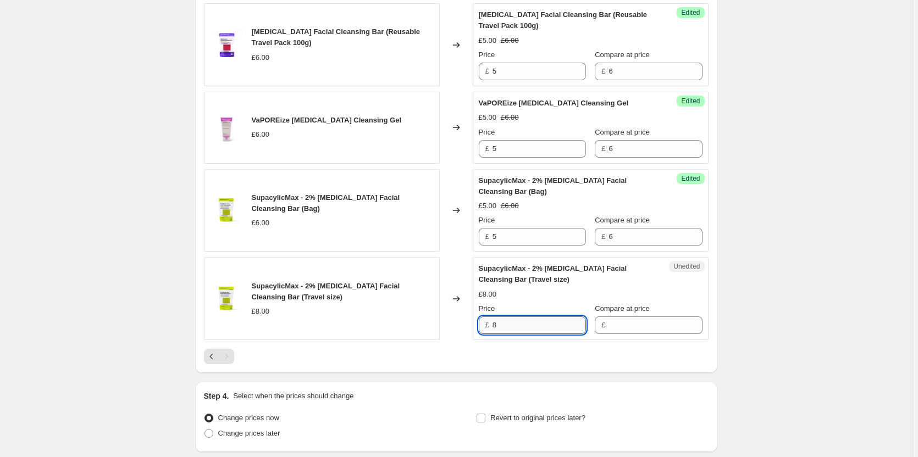
click at [546, 334] on input "8" at bounding box center [538, 325] width 93 height 18
click at [618, 334] on input "Compare at price" at bounding box center [654, 325] width 93 height 18
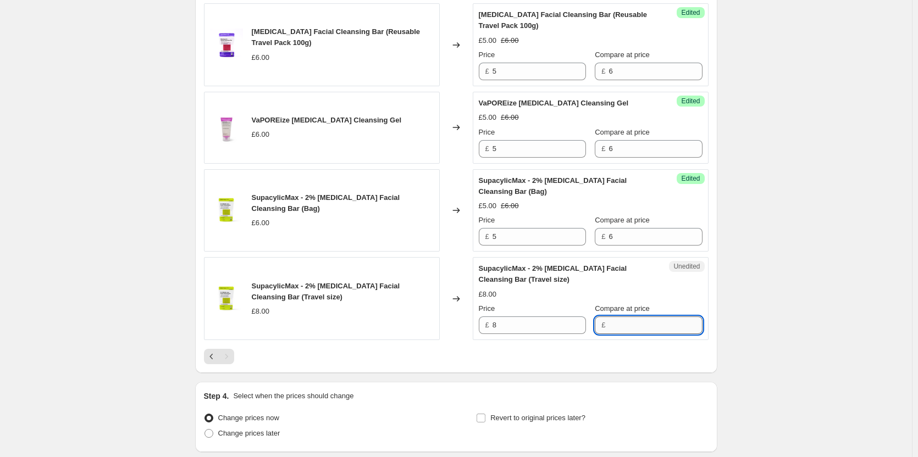
click at [618, 334] on input "Compare at price" at bounding box center [654, 325] width 93 height 18
paste input "8"
type input "8"
click at [523, 334] on input "8" at bounding box center [538, 325] width 93 height 18
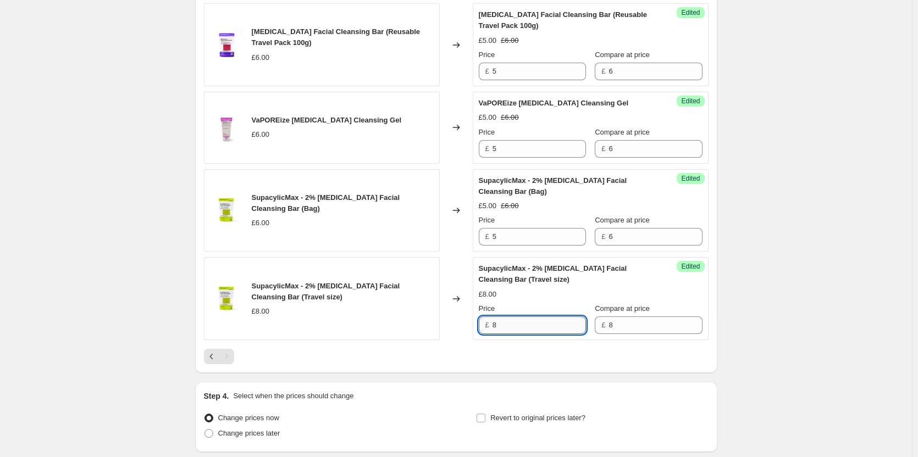
click at [523, 334] on input "8" at bounding box center [538, 325] width 93 height 18
type input "5"
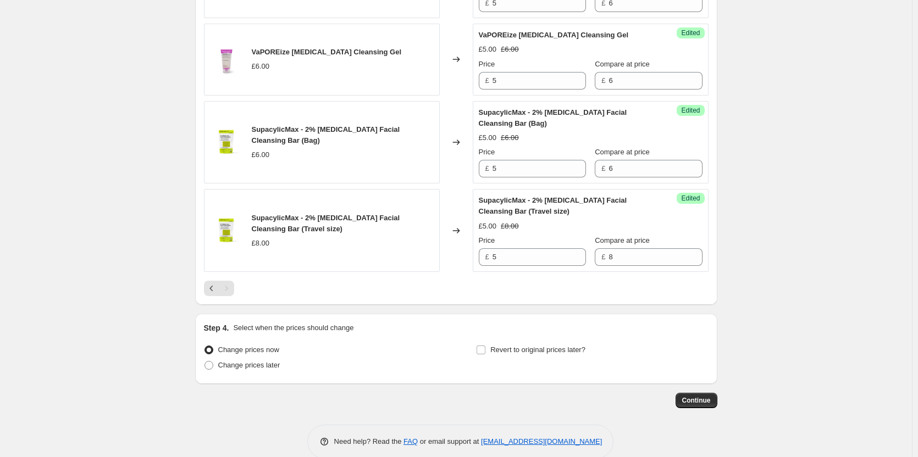
scroll to position [1702, 0]
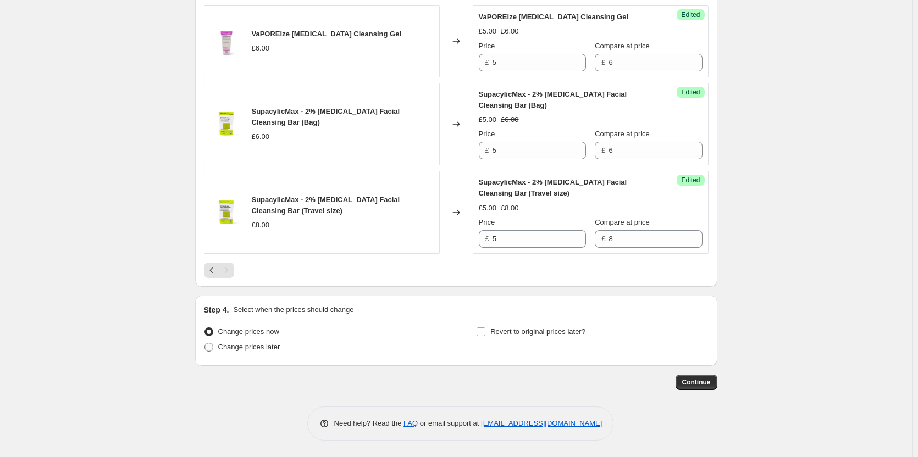
click at [246, 349] on span "Change prices later" at bounding box center [249, 347] width 62 height 8
click at [205, 343] on input "Change prices later" at bounding box center [204, 343] width 1 height 1
radio input "true"
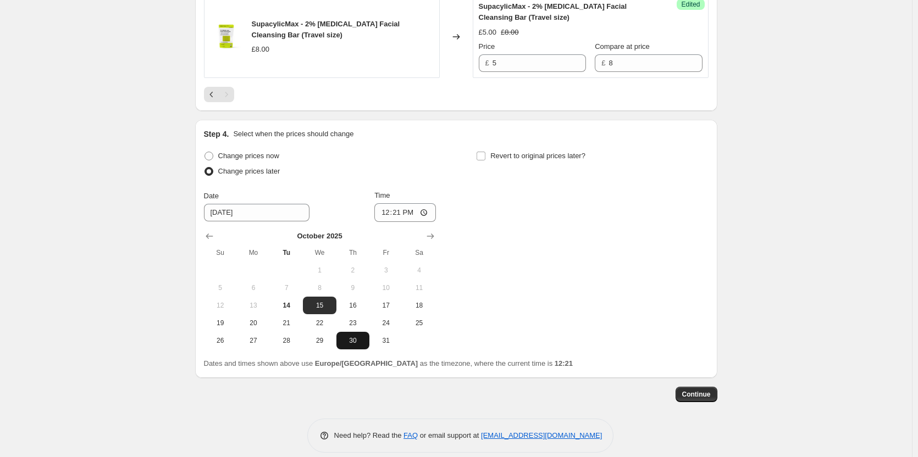
scroll to position [1867, 0]
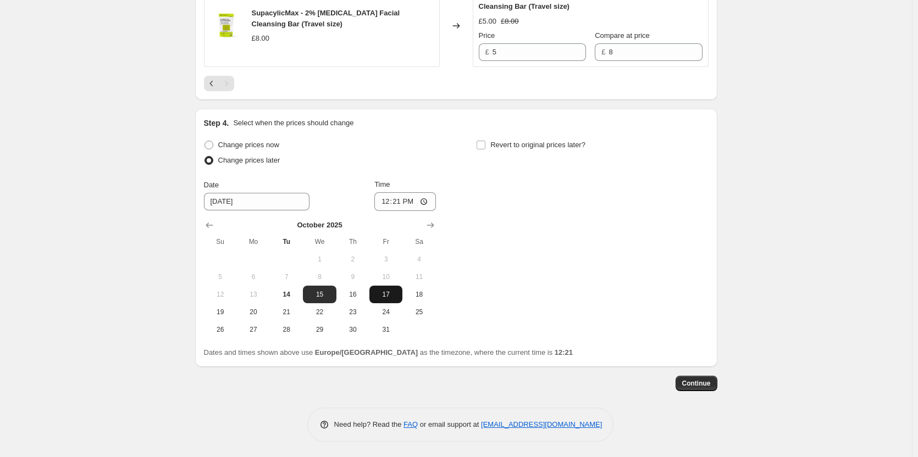
click at [384, 299] on span "17" at bounding box center [386, 294] width 24 height 9
type input "[DATE]"
click at [430, 211] on input "12:21" at bounding box center [405, 201] width 62 height 19
type input "08:00"
click at [571, 293] on div "Change prices now Change prices later Date [DATE] Time 08:00 [DATE] Su Mo Tu We…" at bounding box center [456, 237] width 504 height 201
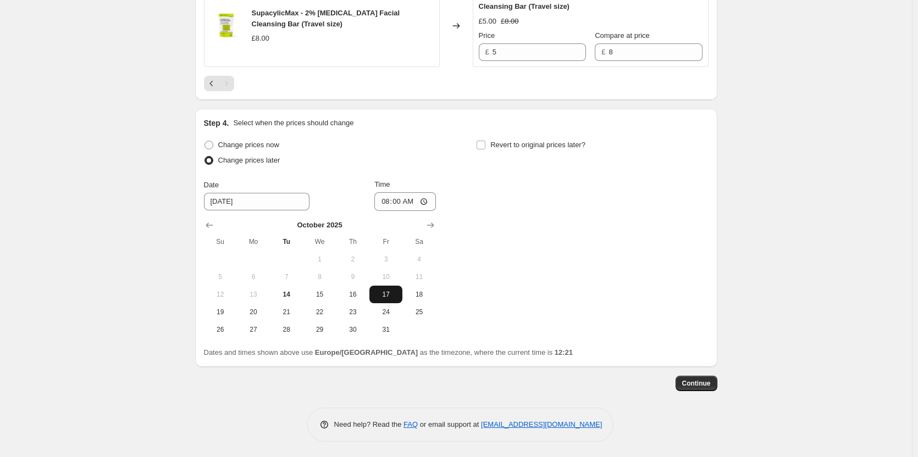
click at [385, 299] on span "17" at bounding box center [386, 294] width 24 height 9
click at [563, 149] on span "Revert to original prices later?" at bounding box center [537, 145] width 95 height 8
click at [485, 149] on input "Revert to original prices later?" at bounding box center [480, 145] width 9 height 9
checkbox input "true"
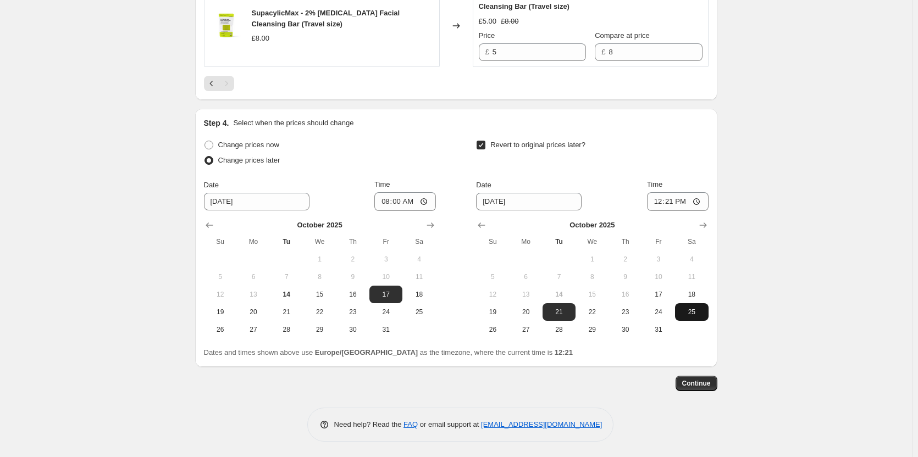
click at [684, 316] on span "25" at bounding box center [691, 312] width 24 height 9
type input "[DATE]"
click at [704, 211] on input "12:21" at bounding box center [678, 201] width 62 height 19
type input "08:00"
click at [687, 170] on div "Revert to original prices later?" at bounding box center [592, 153] width 232 height 33
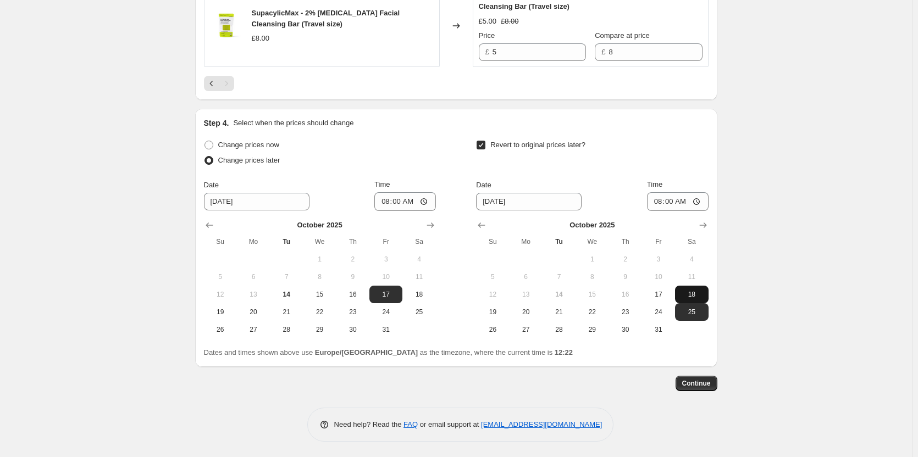
click at [689, 299] on span "18" at bounding box center [691, 294] width 24 height 9
type input "[DATE]"
click at [642, 195] on div "Revert to original prices later? Date [DATE] Time 08:00 [DATE] Su Mo Tu We Th F…" at bounding box center [592, 237] width 232 height 201
click at [693, 388] on span "Continue" at bounding box center [696, 383] width 29 height 9
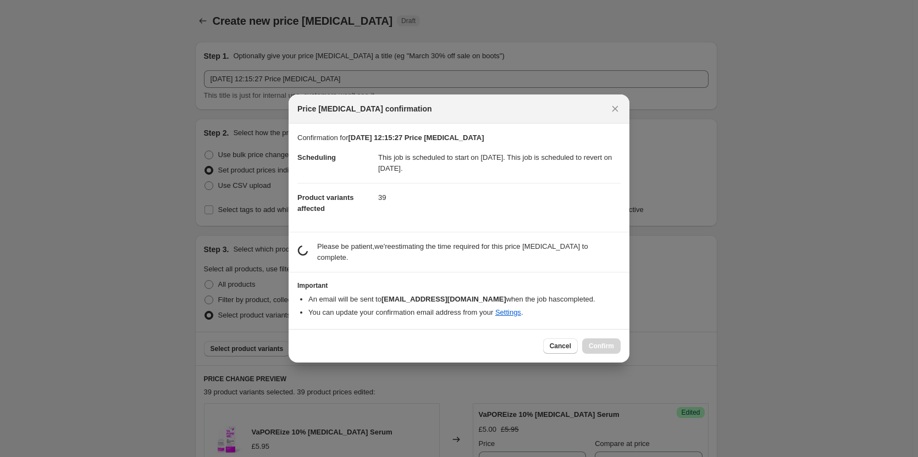
scroll to position [0, 0]
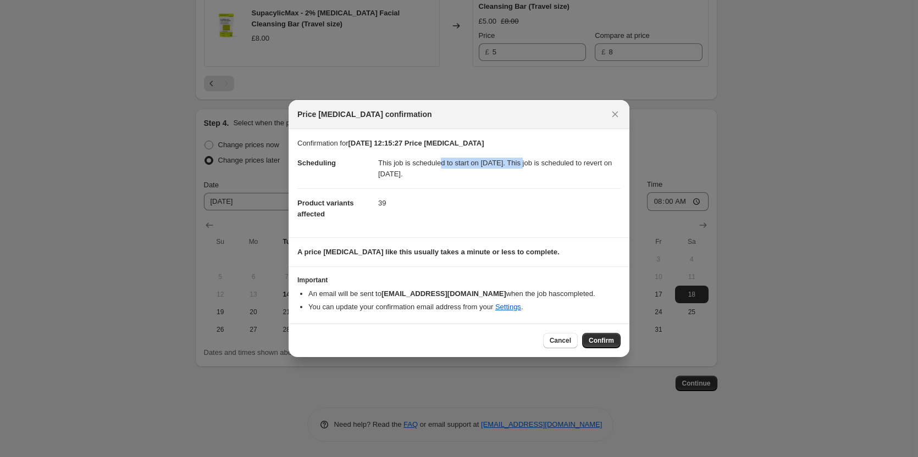
drag, startPoint x: 441, startPoint y: 165, endPoint x: 524, endPoint y: 164, distance: 83.5
click at [524, 164] on dd "This job is scheduled to start on [DATE]. This job is scheduled to revert on [D…" at bounding box center [499, 169] width 242 height 40
click at [441, 193] on dd "39" at bounding box center [499, 202] width 242 height 29
click at [591, 342] on span "Confirm" at bounding box center [600, 340] width 25 height 9
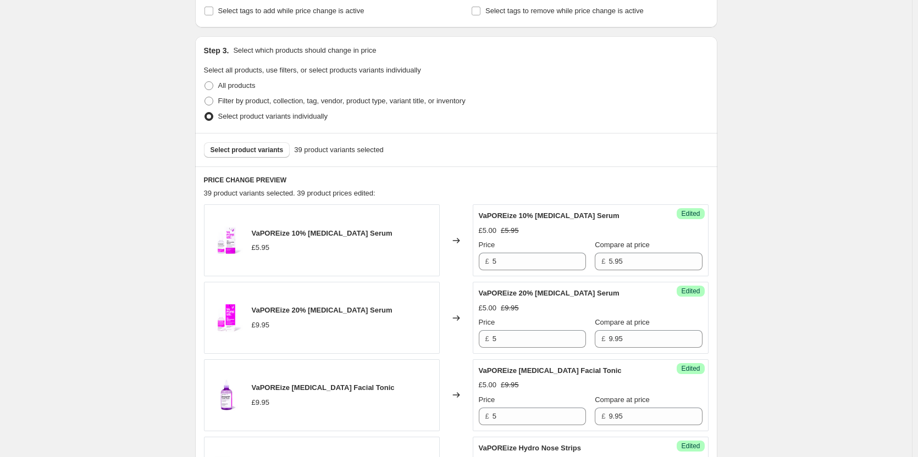
scroll to position [165, 0]
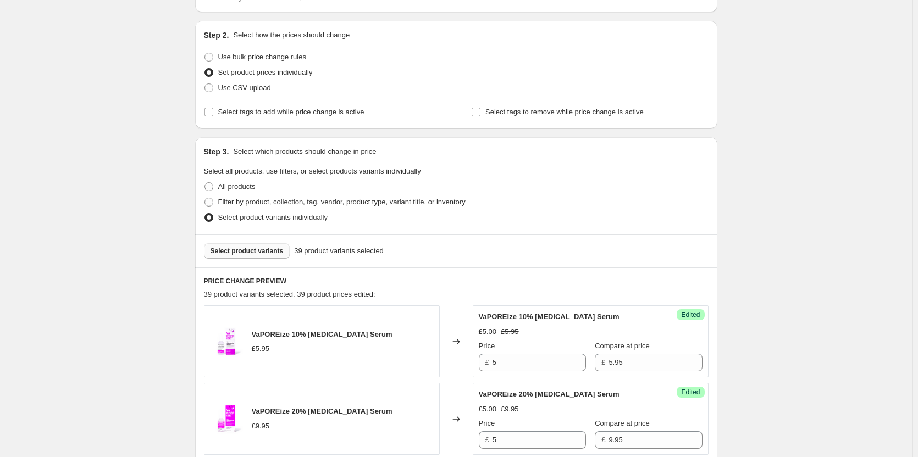
click at [250, 253] on span "Select product variants" at bounding box center [246, 251] width 73 height 9
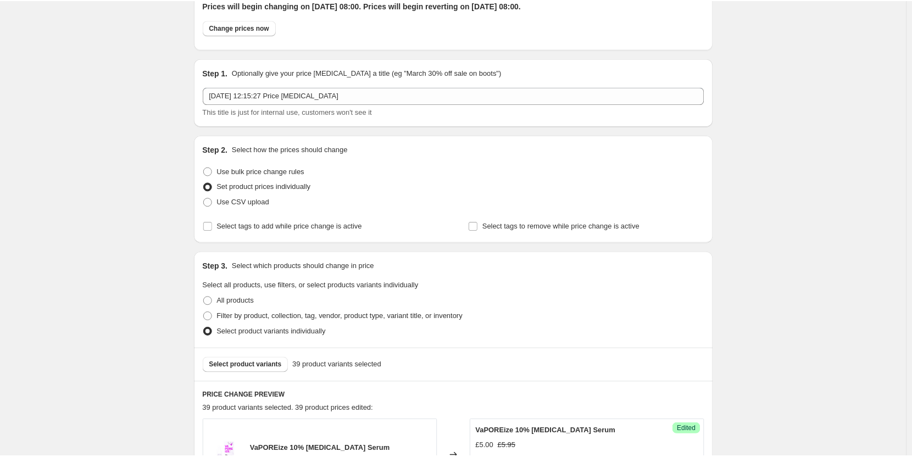
scroll to position [0, 0]
